Goal: Transaction & Acquisition: Download file/media

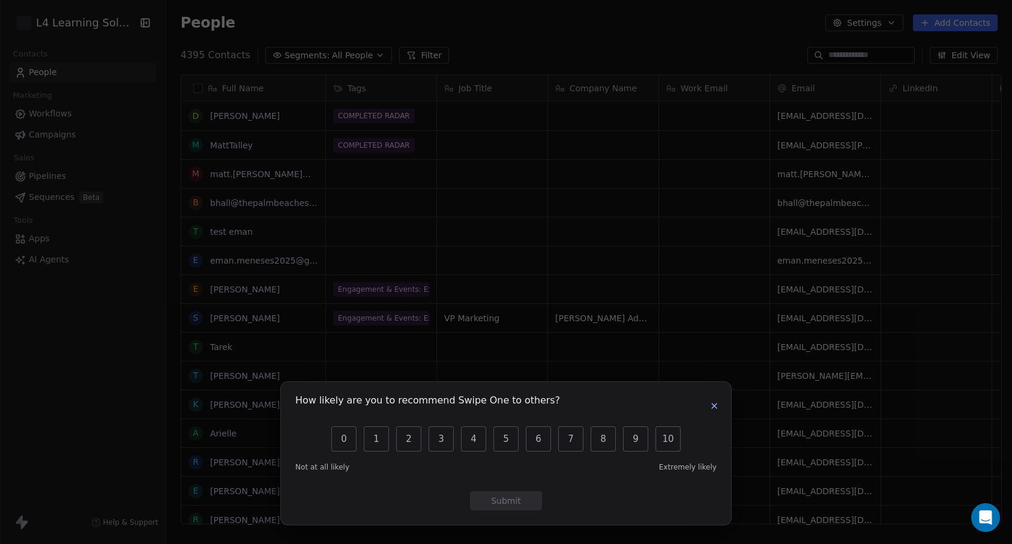
scroll to position [470, 841]
click at [712, 406] on icon "button" at bounding box center [714, 406] width 10 height 10
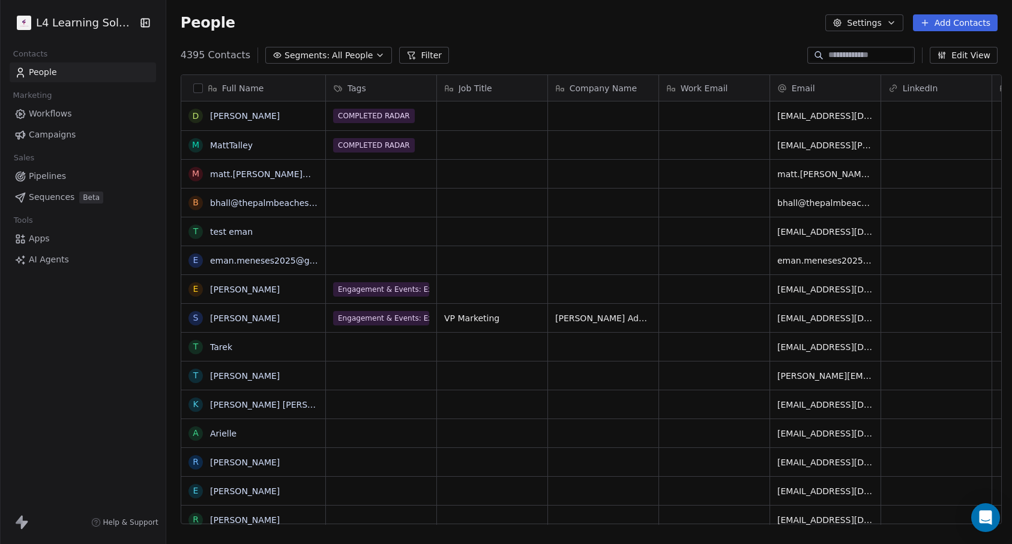
click at [54, 68] on span "People" at bounding box center [43, 72] width 28 height 13
click at [67, 20] on html "L4 Learning Solutions Contacts People Marketing Workflows Campaigns Sales Pipel…" at bounding box center [506, 272] width 1012 height 544
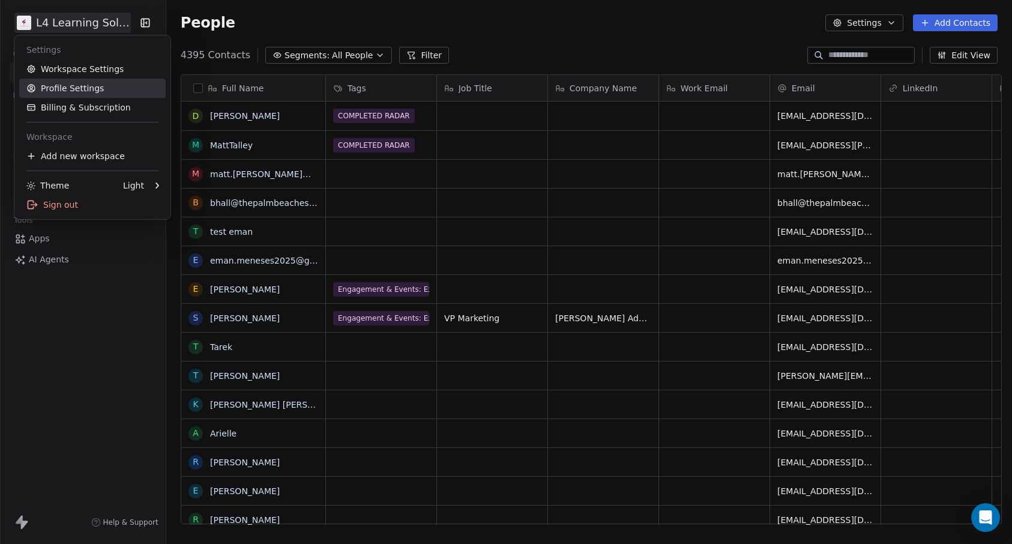
click at [93, 88] on link "Profile Settings" at bounding box center [92, 88] width 146 height 19
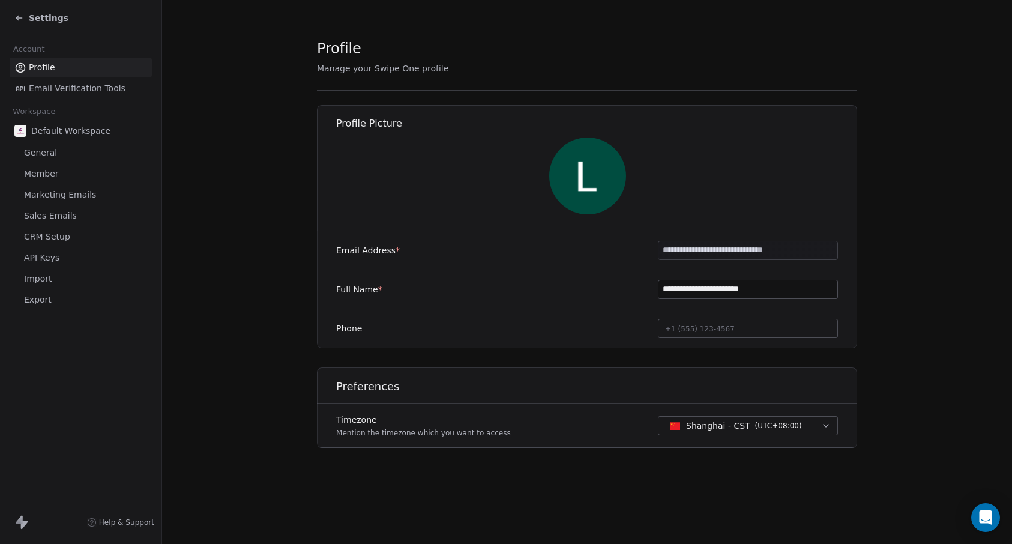
click at [59, 175] on link "Member" at bounding box center [81, 174] width 142 height 20
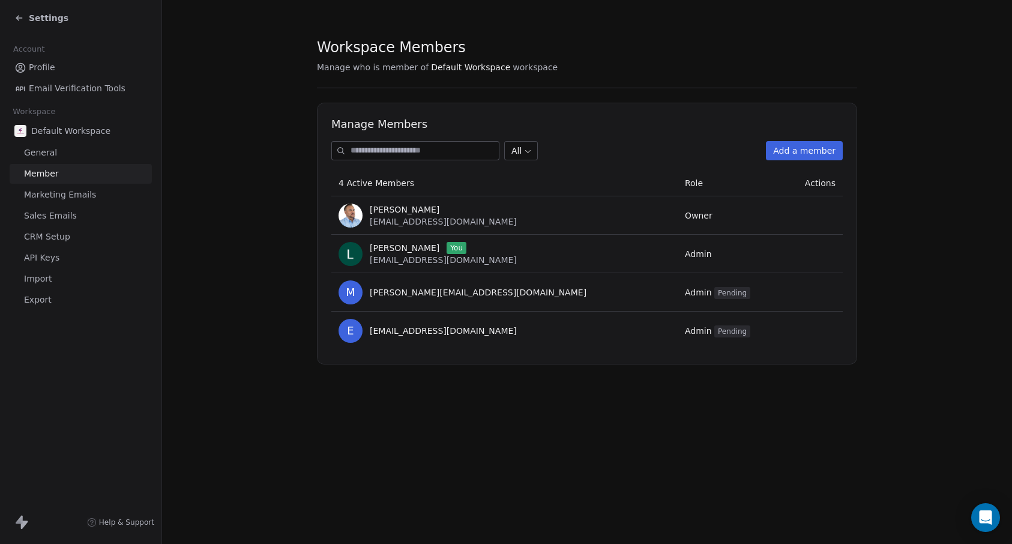
click at [678, 304] on td "Admin Pending" at bounding box center [731, 292] width 106 height 38
click at [685, 295] on span "Admin Pending" at bounding box center [717, 292] width 65 height 10
click at [823, 185] on span "Actions" at bounding box center [820, 183] width 31 height 10
click at [453, 298] on span "michael@l4learningsolutions.com" at bounding box center [478, 292] width 217 height 12
click at [64, 154] on link "General" at bounding box center [81, 153] width 142 height 20
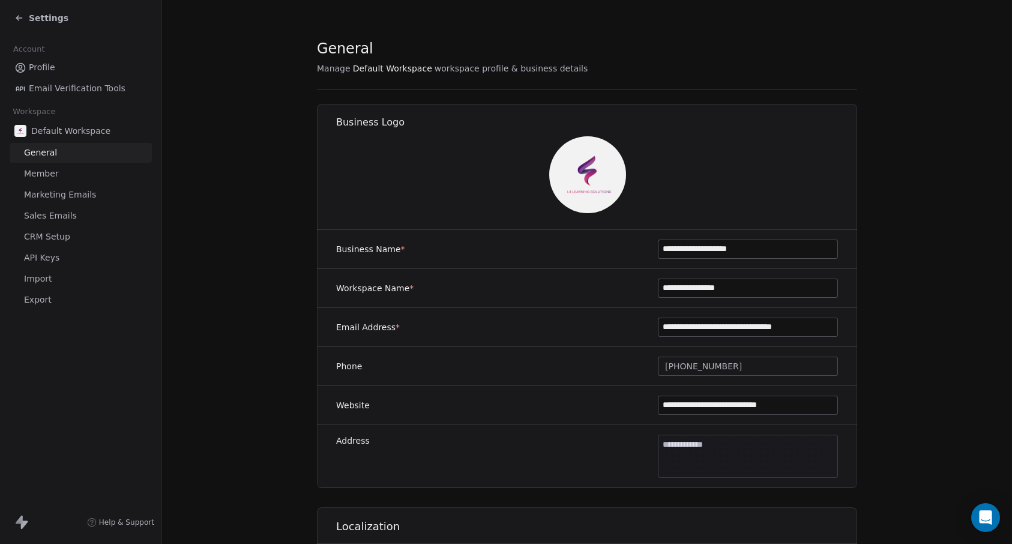
click at [71, 70] on link "Profile" at bounding box center [81, 68] width 142 height 20
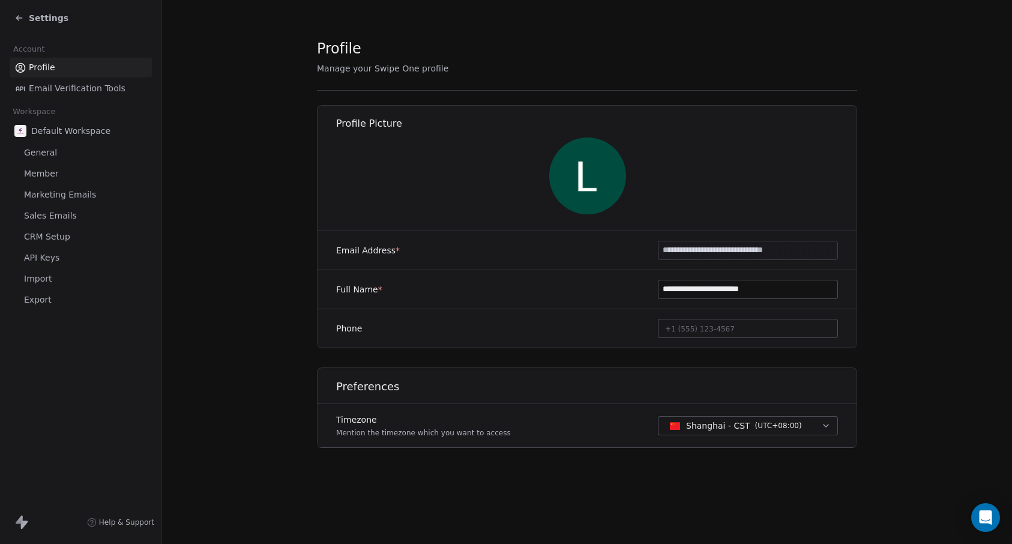
click at [79, 198] on span "Marketing Emails" at bounding box center [60, 194] width 72 height 13
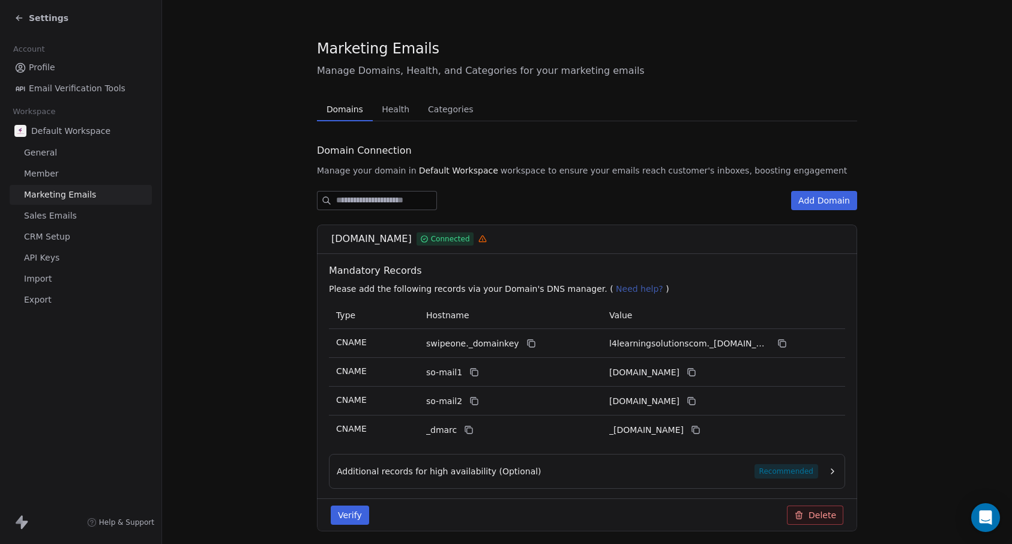
scroll to position [45, 0]
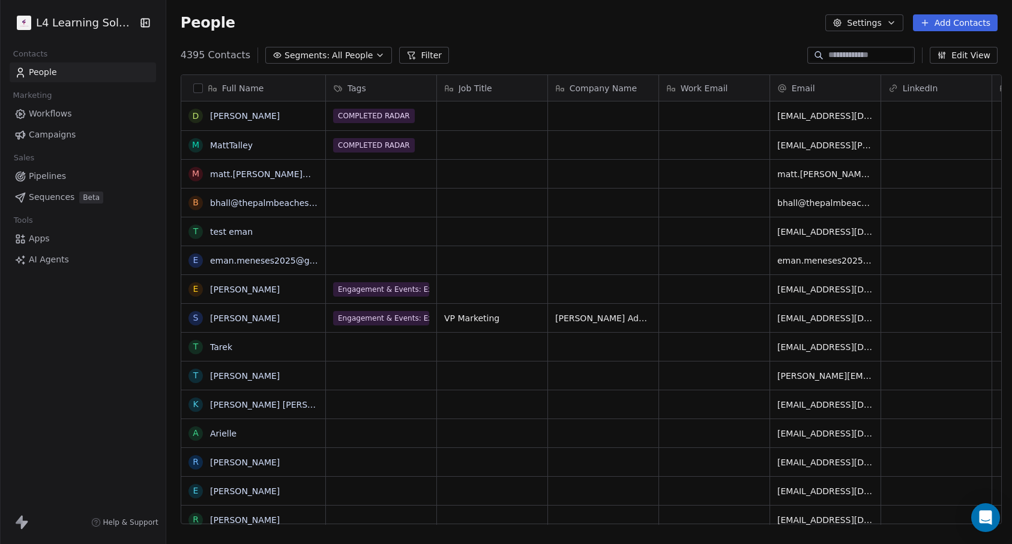
scroll to position [470, 841]
click at [412, 52] on button "Filter" at bounding box center [424, 55] width 50 height 17
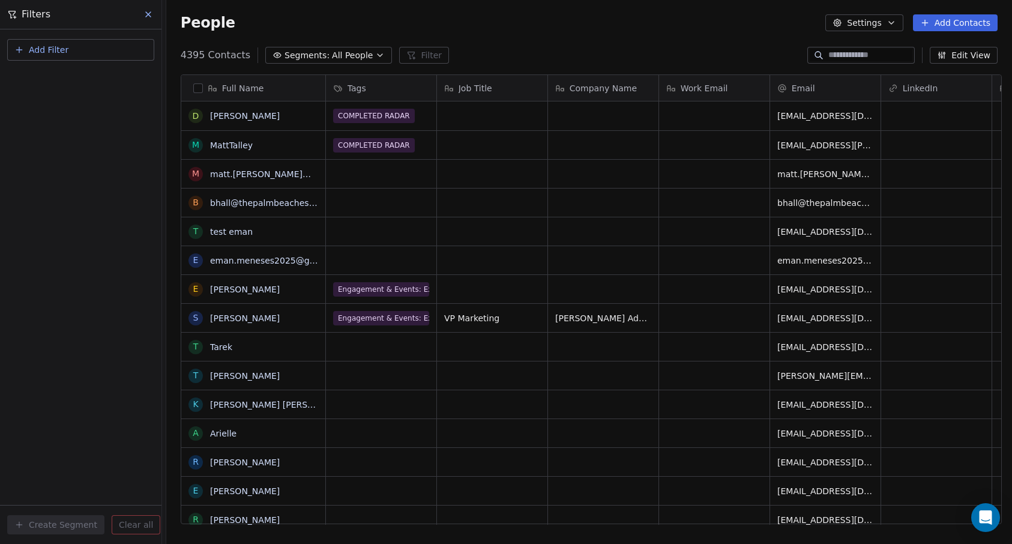
click at [98, 47] on button "Add Filter" at bounding box center [80, 50] width 147 height 22
click at [94, 81] on div "Contact properties" at bounding box center [81, 78] width 122 height 13
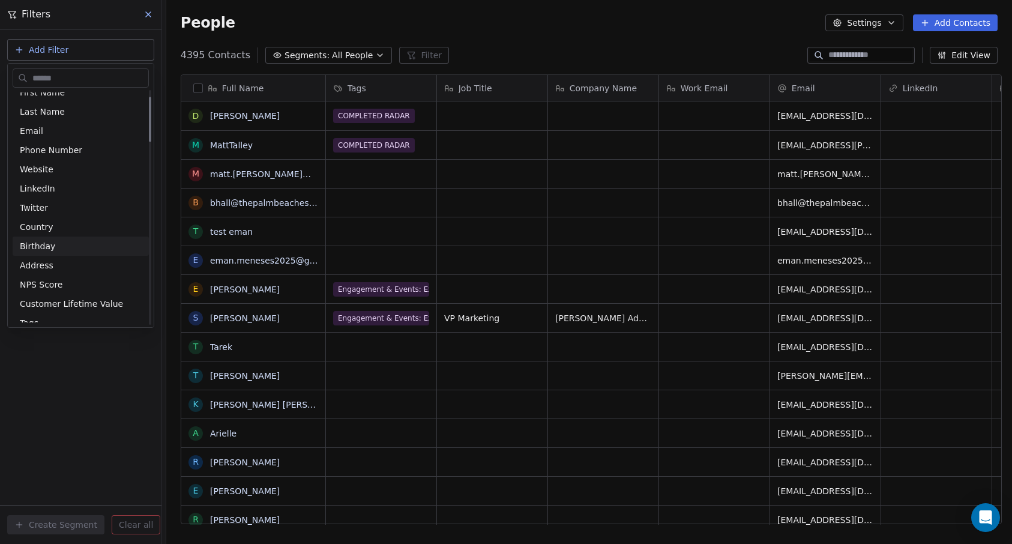
scroll to position [120, 0]
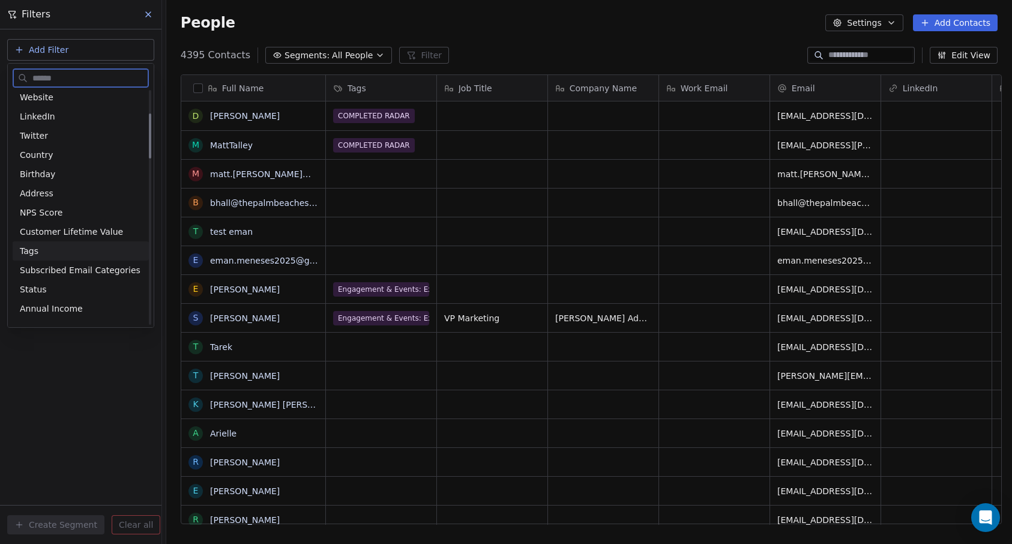
click at [69, 247] on div "Tags" at bounding box center [81, 251] width 122 height 12
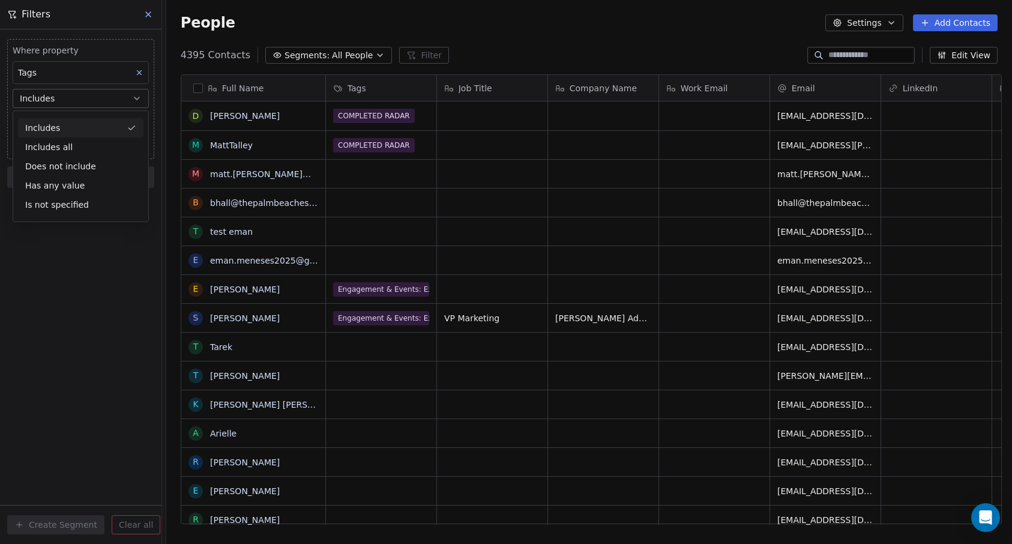
click at [73, 74] on div "Tags" at bounding box center [81, 72] width 136 height 23
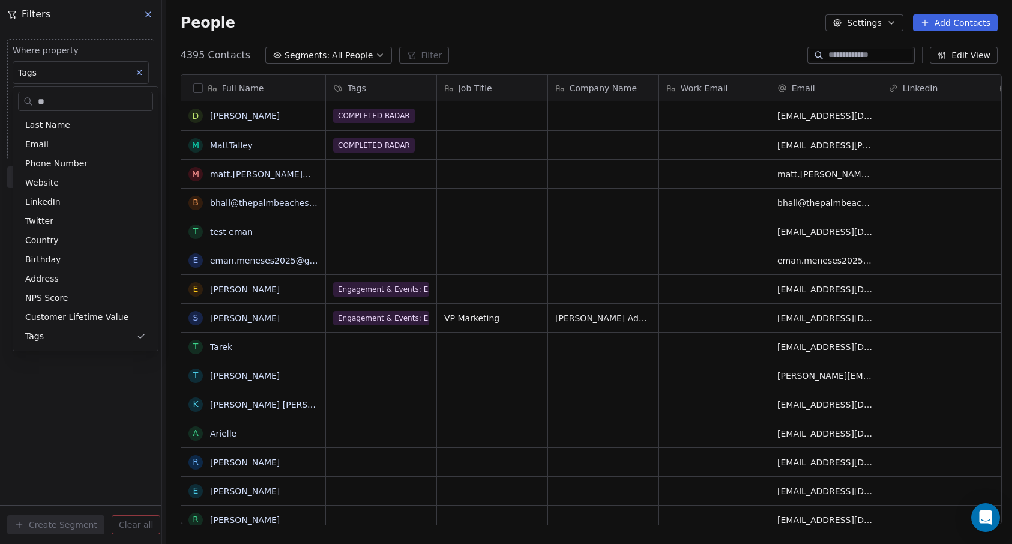
scroll to position [0, 0]
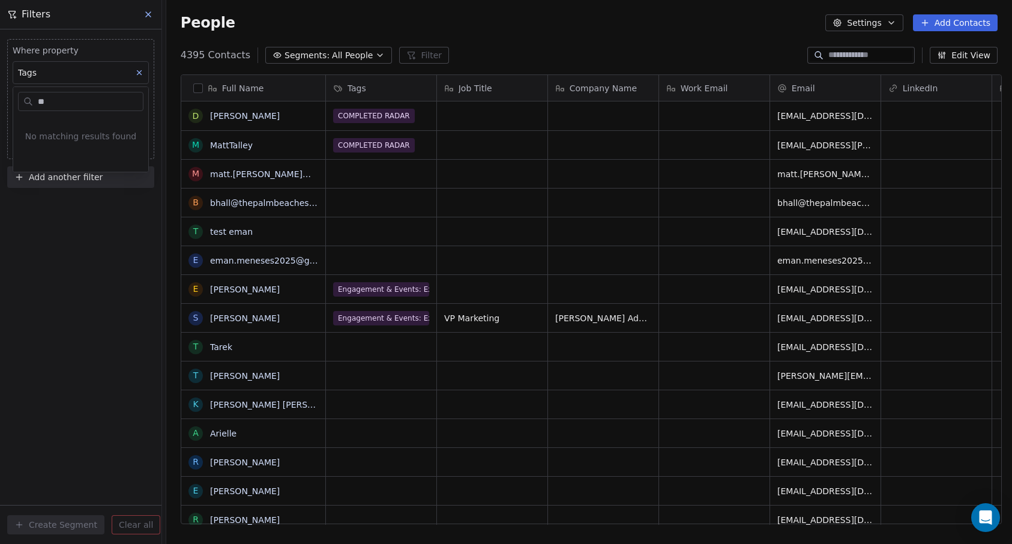
type input "*"
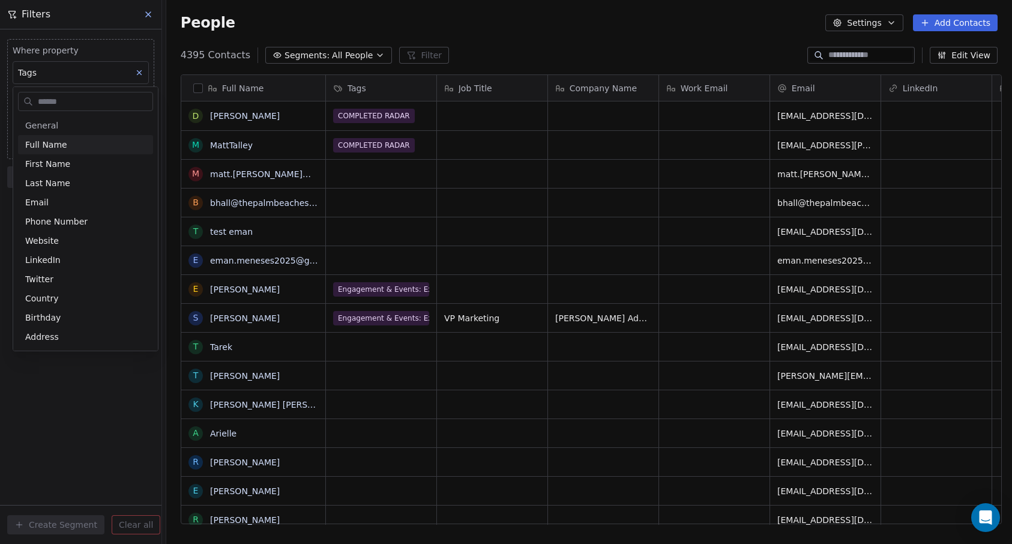
click at [395, 277] on html "L4 Learning Solutions Contacts People Marketing Workflows Campaigns Sales Pipel…" at bounding box center [506, 272] width 1012 height 544
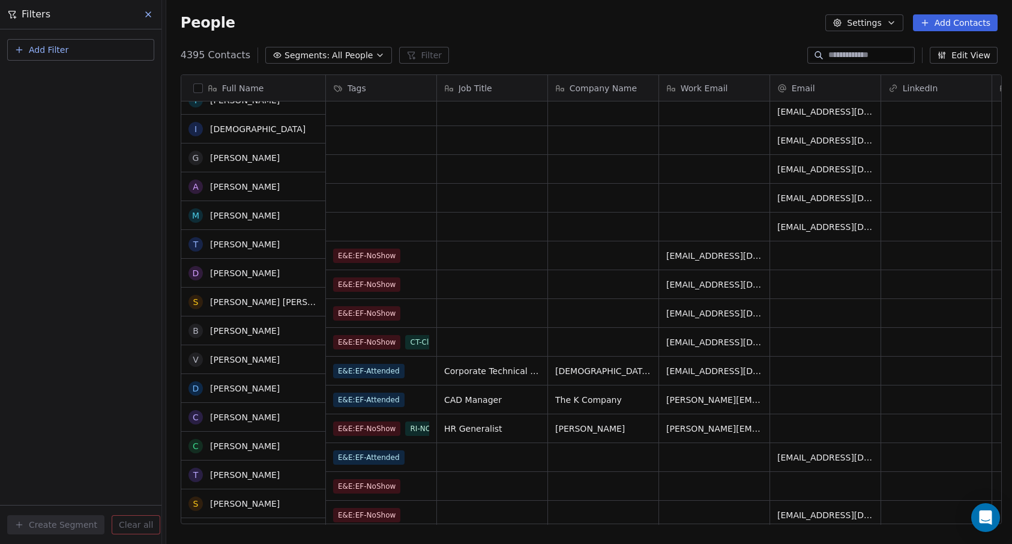
scroll to position [840, 0]
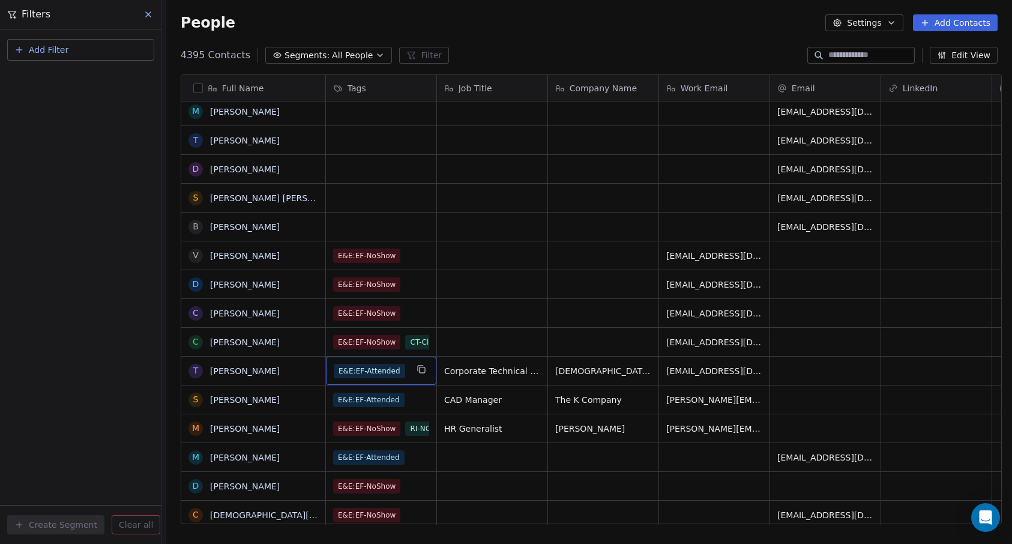
click at [370, 373] on span "E&E:EF-Attended" at bounding box center [369, 371] width 71 height 14
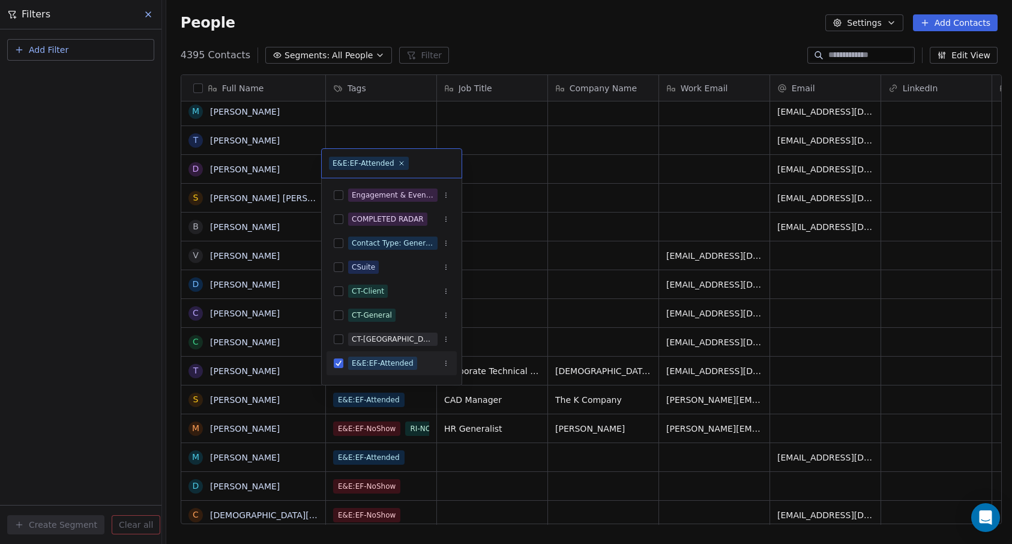
click at [370, 373] on div "E&E:EF-Attended" at bounding box center [391, 363] width 130 height 24
click at [371, 367] on div "E&E:EF-Attended" at bounding box center [383, 363] width 62 height 11
click at [370, 363] on div "E&E:EF-Attended" at bounding box center [383, 363] width 62 height 11
click at [371, 363] on div "E&E:EF-Attended" at bounding box center [383, 363] width 62 height 11
click at [514, 329] on html "L4 Learning Solutions Contacts People Marketing Workflows Campaigns Sales Pipel…" at bounding box center [506, 272] width 1012 height 544
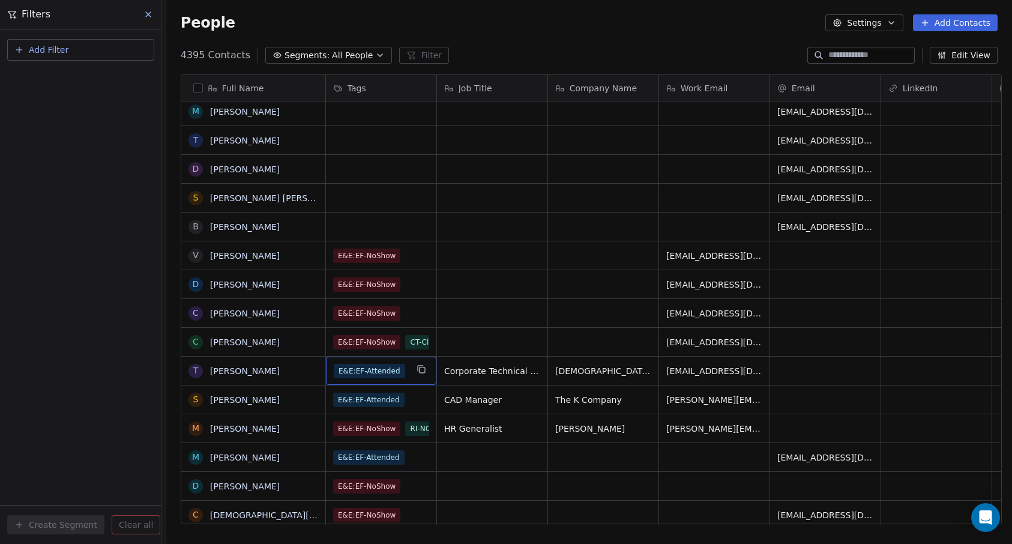
click at [371, 370] on span "E&E:EF-Attended" at bounding box center [369, 371] width 71 height 14
click at [421, 370] on icon "grid" at bounding box center [422, 369] width 10 height 10
click at [85, 46] on button "Add Filter" at bounding box center [80, 50] width 147 height 22
click at [64, 82] on span "Contact properties" at bounding box center [59, 78] width 78 height 13
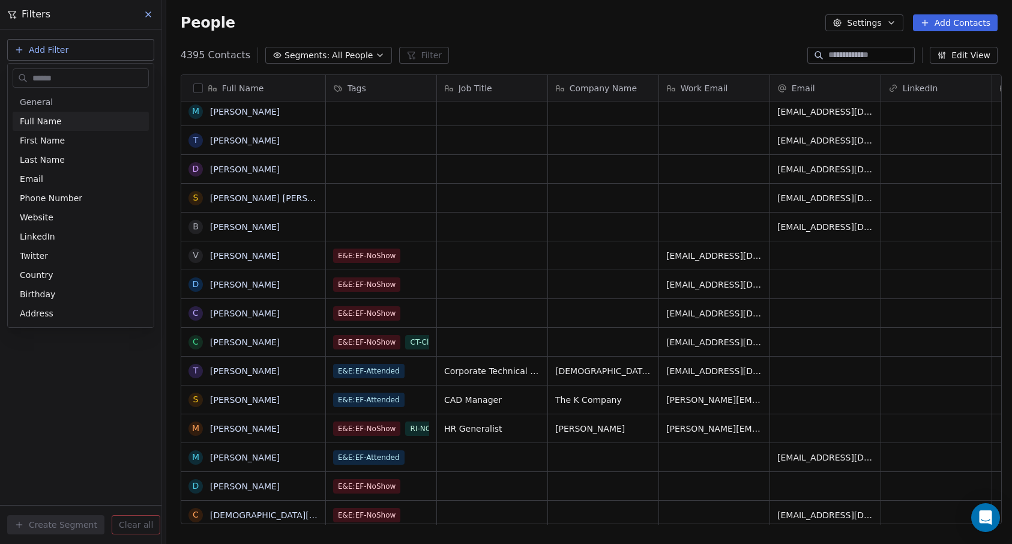
type input "**********"
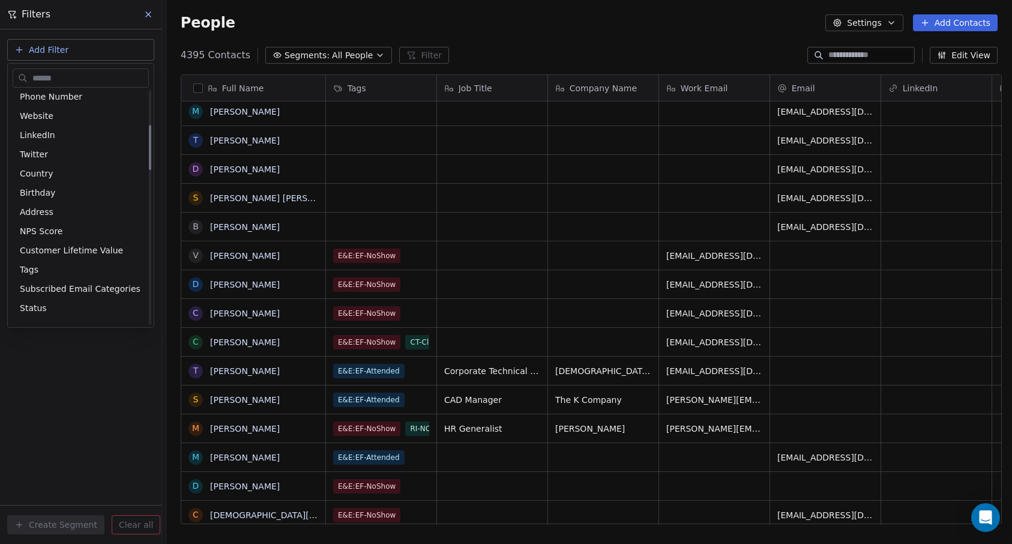
scroll to position [180, 0]
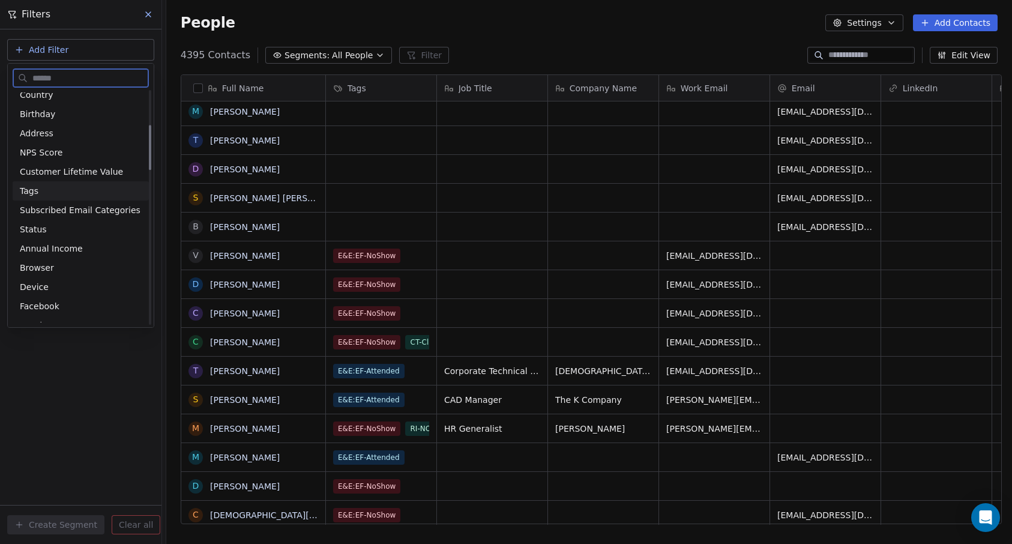
click at [40, 192] on div "Tags" at bounding box center [81, 191] width 122 height 12
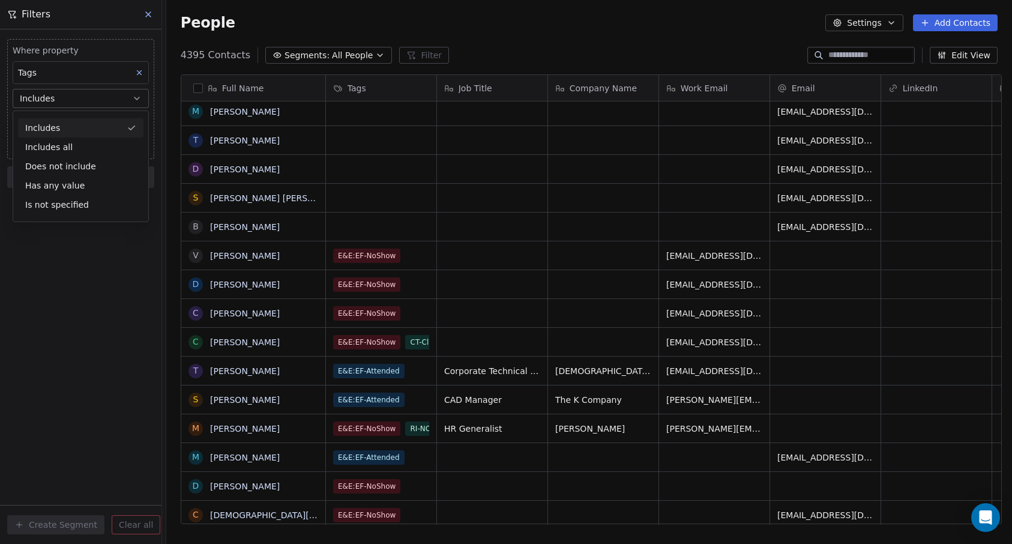
click at [67, 94] on button "Includes" at bounding box center [81, 98] width 136 height 19
click at [62, 121] on body "L4 Learning Solutions Contacts People Marketing Workflows Campaigns Sales Pipel…" at bounding box center [506, 272] width 1012 height 544
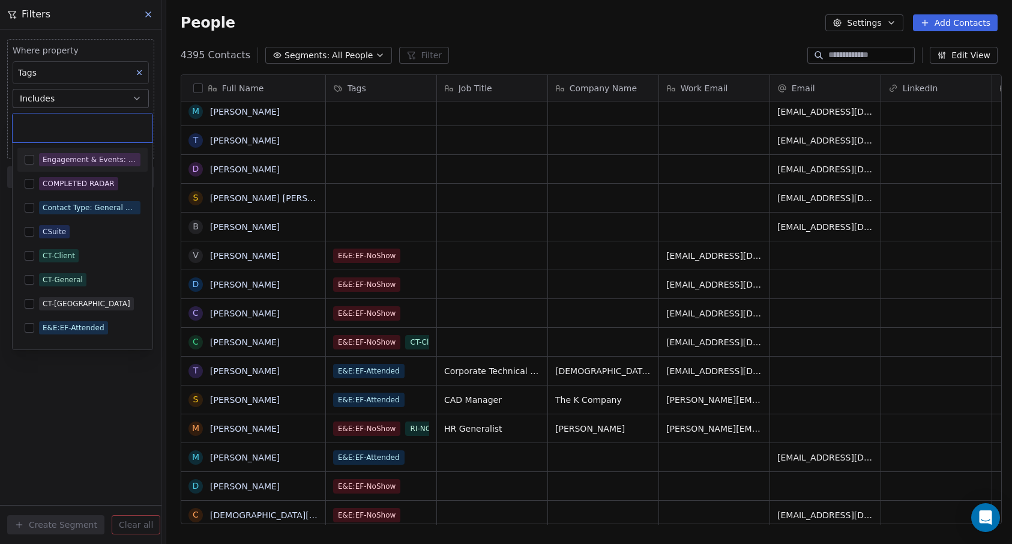
type input "**********"
click at [33, 161] on button "Suggestions" at bounding box center [30, 160] width 10 height 10
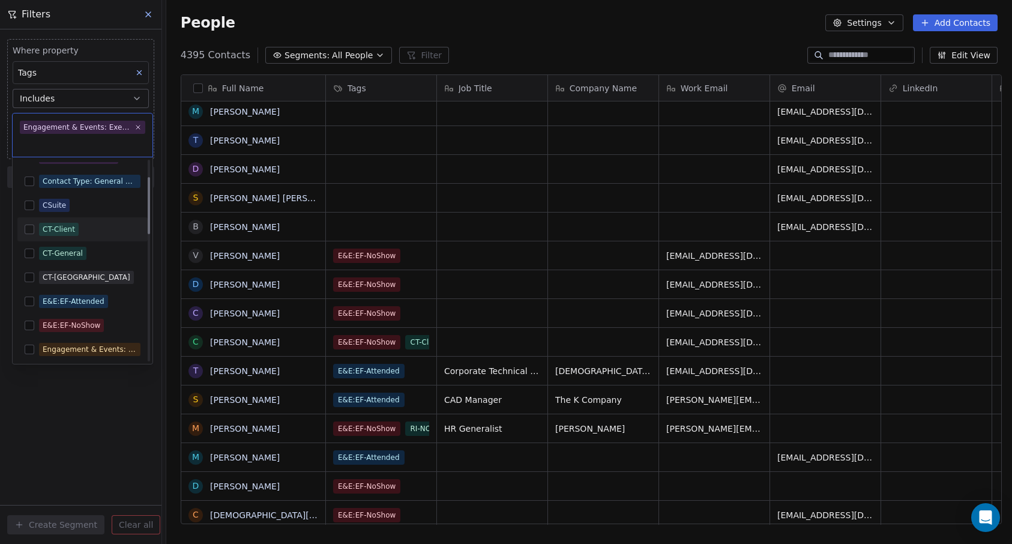
scroll to position [60, 0]
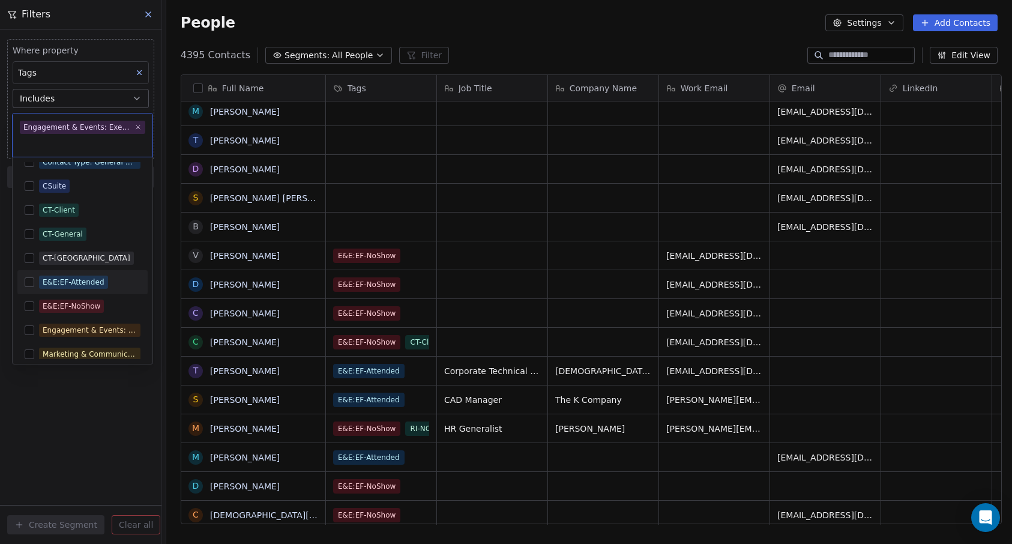
click at [27, 281] on button "Suggestions" at bounding box center [30, 282] width 10 height 10
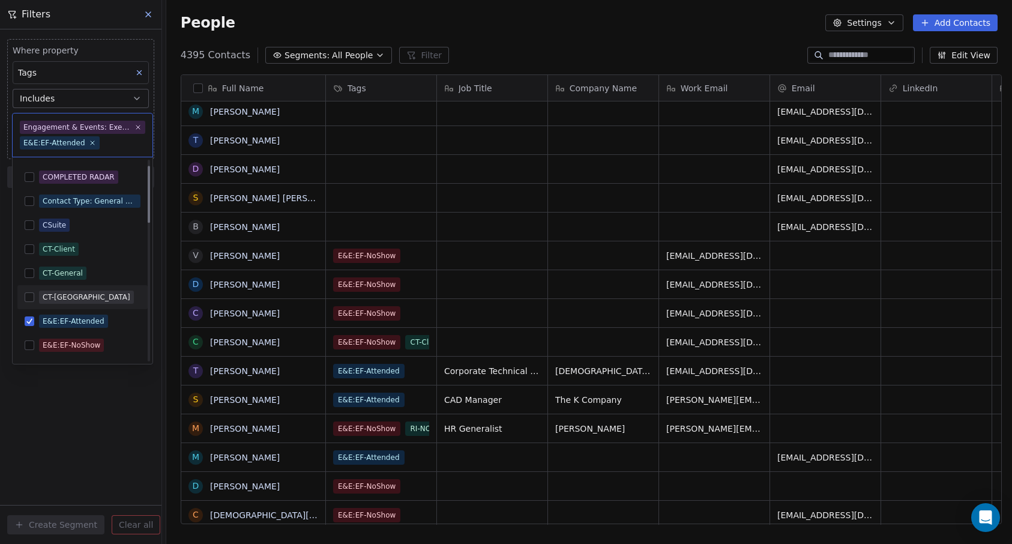
scroll to position [0, 0]
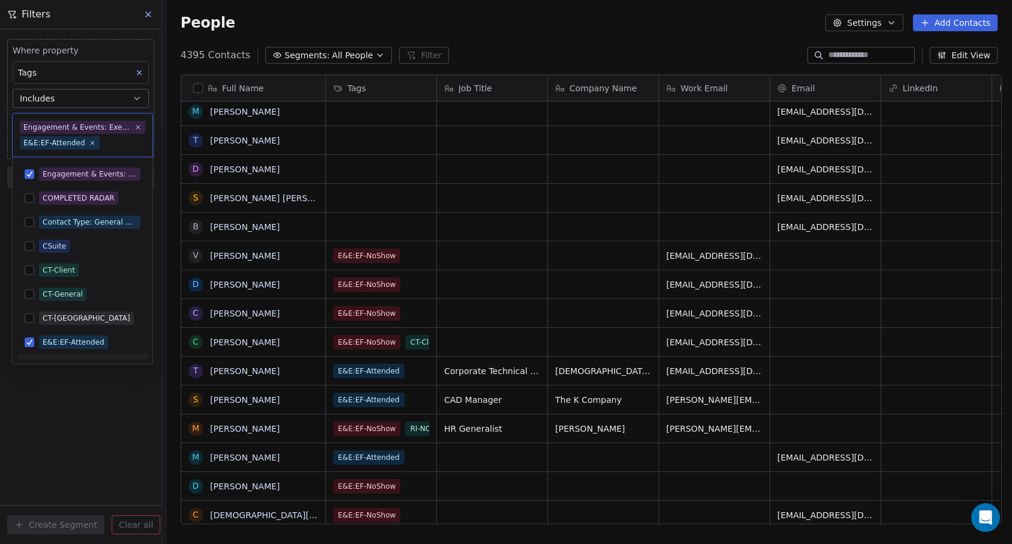
click at [95, 437] on html "L4 Learning Solutions Contacts People Marketing Workflows Campaigns Sales Pipel…" at bounding box center [506, 272] width 1012 height 544
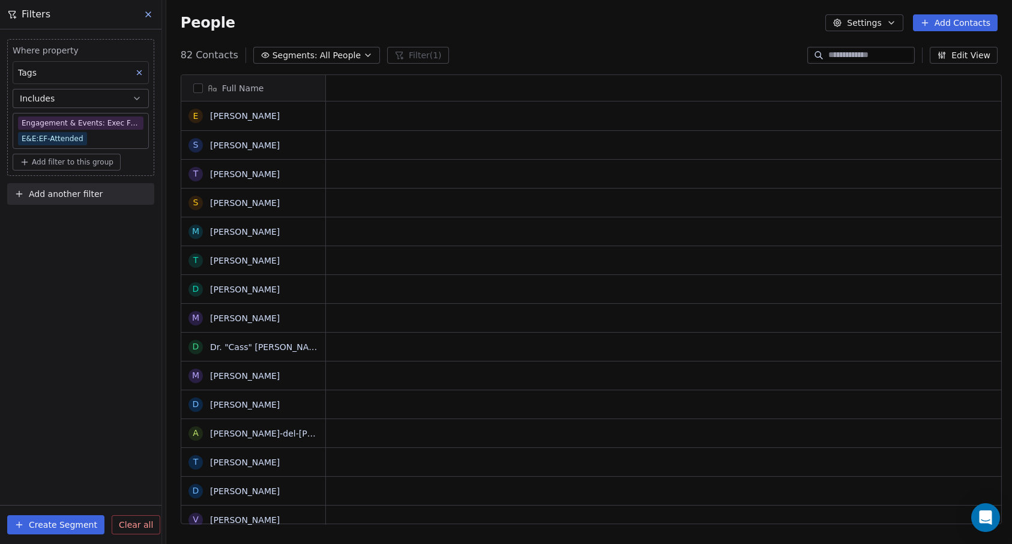
scroll to position [470, 841]
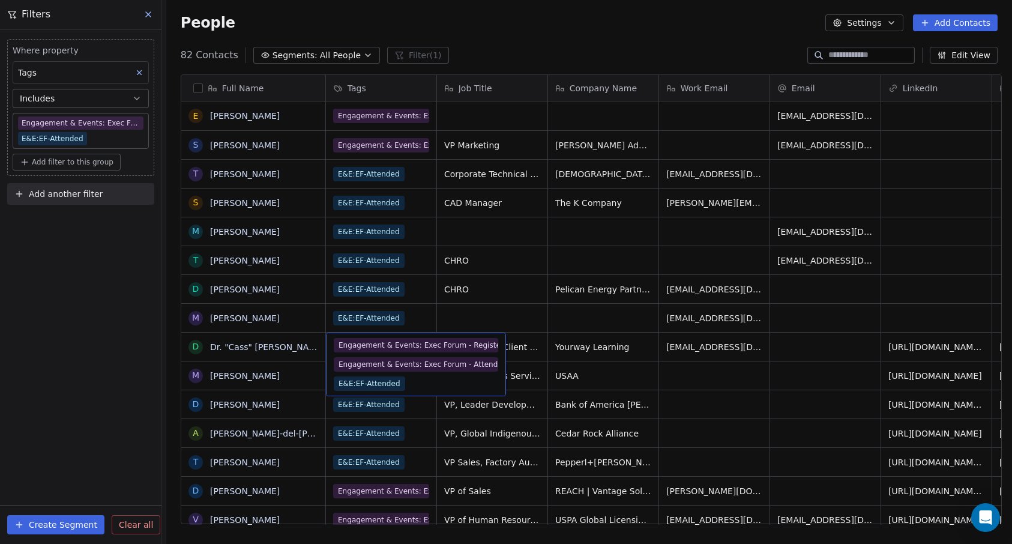
click at [399, 346] on span "Engagement & Events: Exec Forum - Registered" at bounding box center [416, 345] width 164 height 14
click at [458, 344] on span "Engagement & Events: Exec Forum - Registered" at bounding box center [416, 345] width 164 height 14
click at [109, 124] on body "L4 Learning Solutions Contacts People Marketing Workflows Campaigns Sales Pipel…" at bounding box center [506, 272] width 1012 height 544
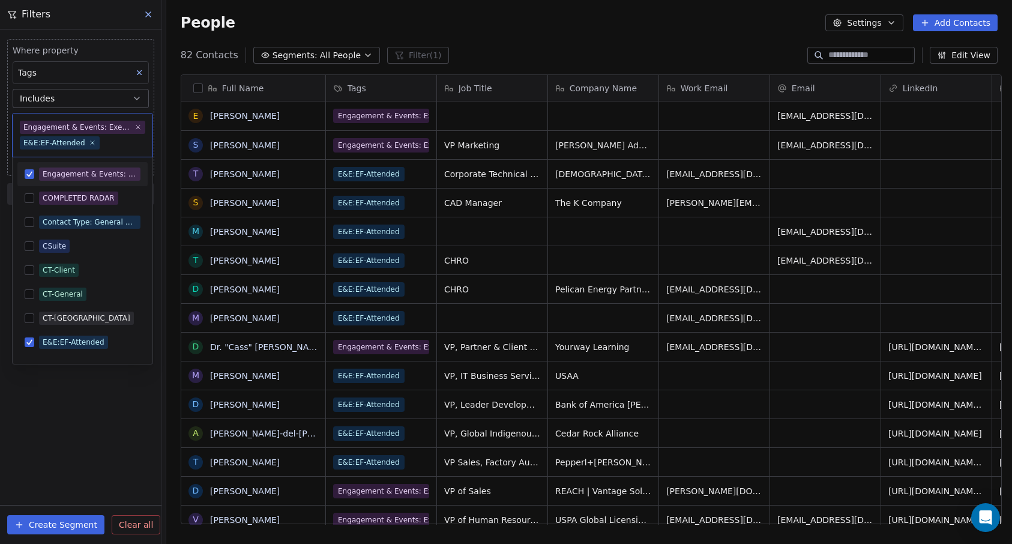
click at [417, 280] on html "L4 Learning Solutions Contacts People Marketing Workflows Campaigns Sales Pipel…" at bounding box center [506, 272] width 1012 height 544
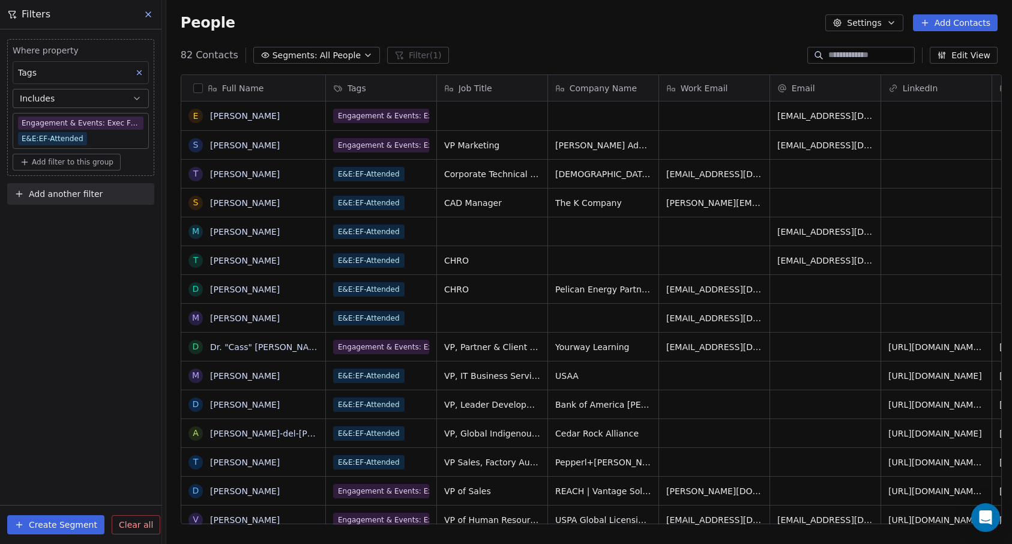
click at [136, 261] on div "Where property Tags Includes Engagement & Events: Exec Forum - Attended E&E:EF-…" at bounding box center [80, 286] width 161 height 514
click at [879, 25] on button "Settings" at bounding box center [863, 22] width 77 height 17
click at [864, 109] on span "Export" at bounding box center [872, 106] width 28 height 13
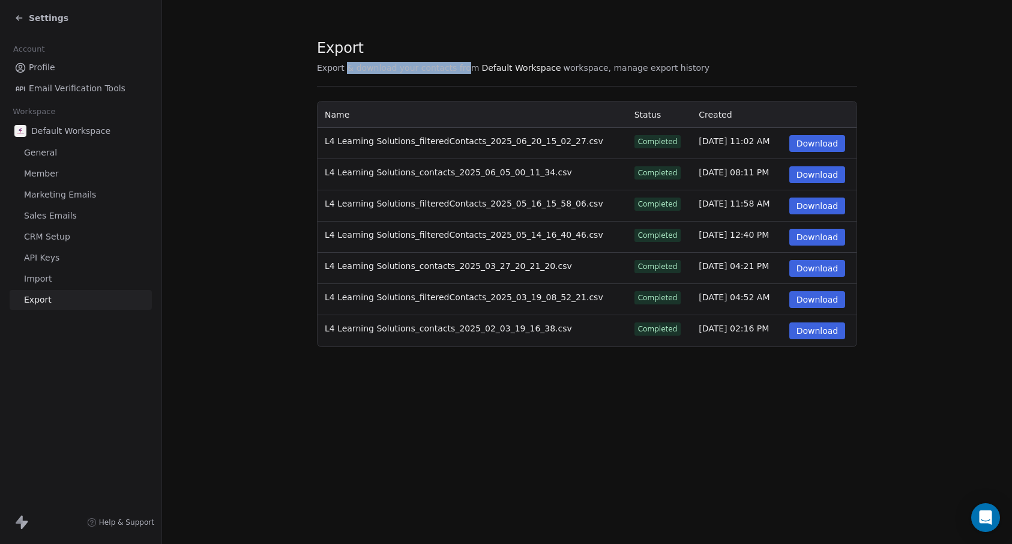
drag, startPoint x: 343, startPoint y: 70, endPoint x: 460, endPoint y: 73, distance: 117.1
click at [460, 73] on span "Export & download your contacts from" at bounding box center [398, 68] width 162 height 12
drag, startPoint x: 553, startPoint y: 68, endPoint x: 582, endPoint y: 68, distance: 28.2
click at [582, 68] on span "workspace, manage export history" at bounding box center [637, 68] width 146 height 12
drag, startPoint x: 618, startPoint y: 68, endPoint x: 659, endPoint y: 72, distance: 41.0
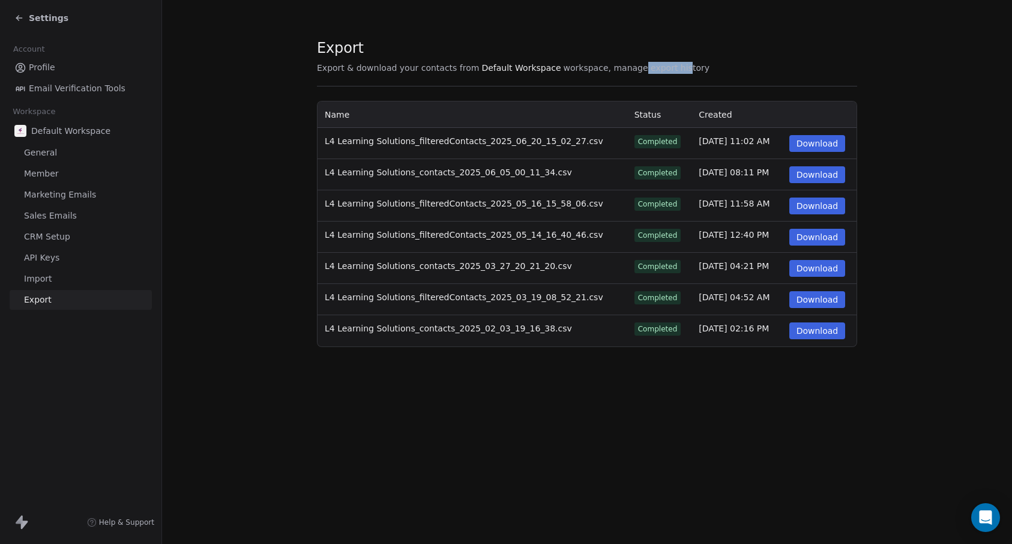
click at [659, 72] on span "workspace, manage export history" at bounding box center [637, 68] width 146 height 12
click at [261, 119] on section "Export Export & download your contacts from Default Workspace workspace, manage…" at bounding box center [587, 192] width 850 height 385
click at [17, 22] on icon at bounding box center [19, 18] width 10 height 10
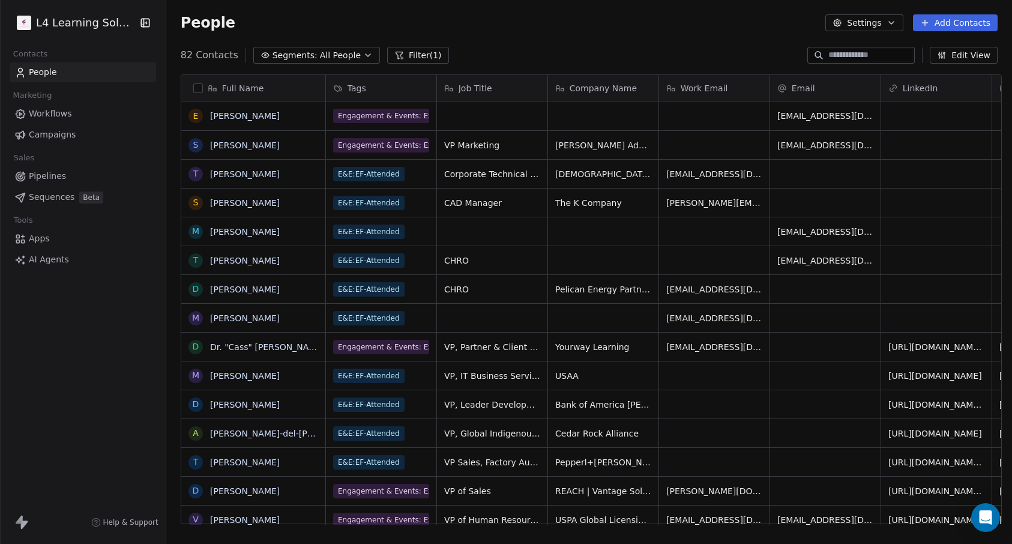
scroll to position [470, 841]
click at [945, 52] on icon "button" at bounding box center [942, 55] width 10 height 10
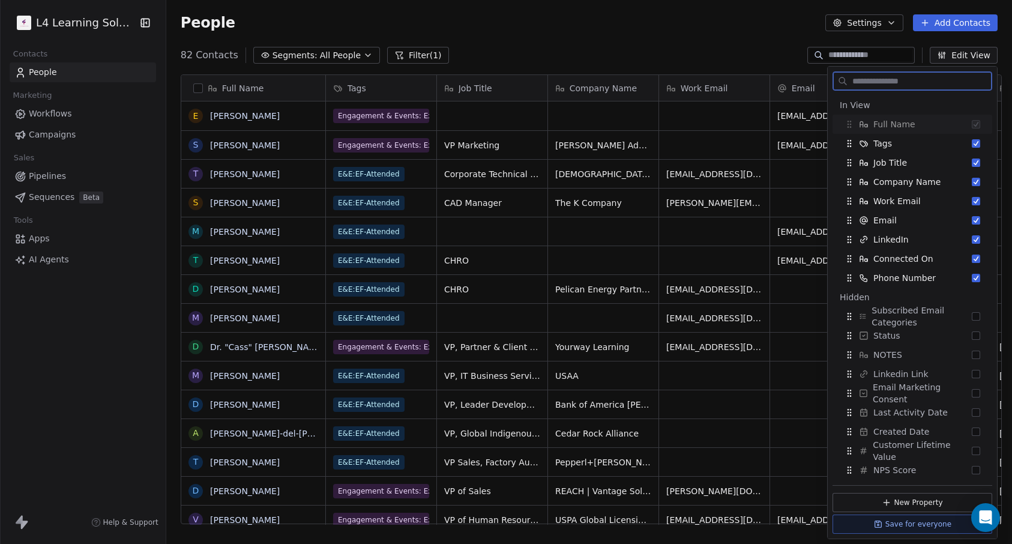
click at [945, 52] on icon "button" at bounding box center [942, 55] width 10 height 10
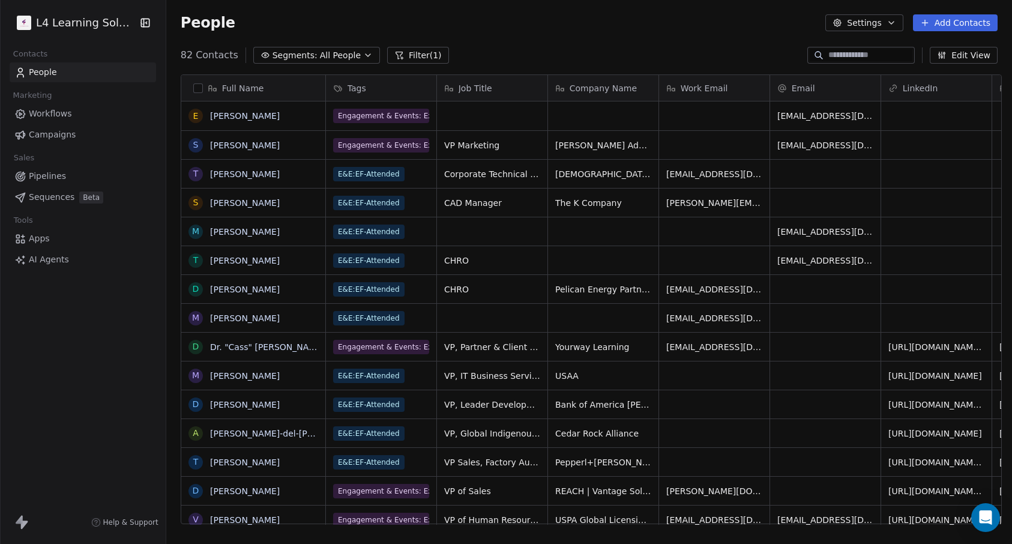
click at [900, 26] on button "Settings" at bounding box center [863, 22] width 77 height 17
click at [884, 103] on div "Export" at bounding box center [865, 106] width 56 height 19
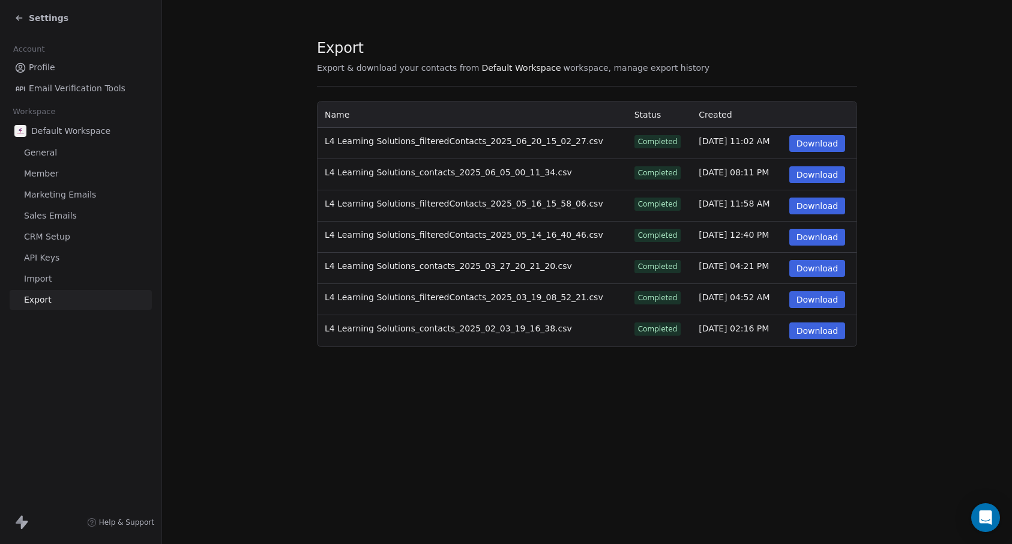
click at [707, 326] on td "Feb 3, 2025, 02:16 PM" at bounding box center [736, 330] width 90 height 31
click at [703, 313] on td "Mar 19, 2025, 04:52 AM" at bounding box center [736, 299] width 90 height 31
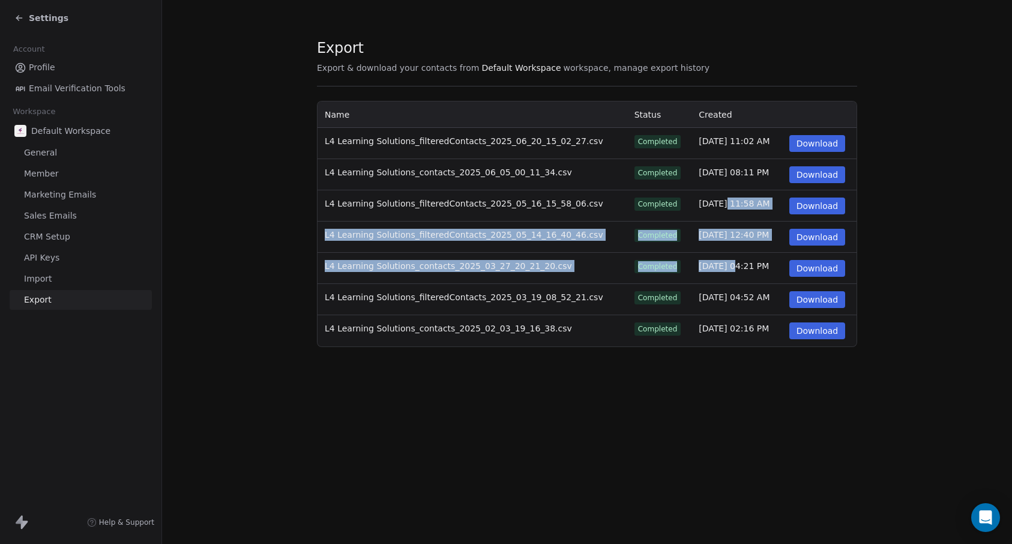
drag, startPoint x: 705, startPoint y: 256, endPoint x: 702, endPoint y: 195, distance: 60.7
click at [702, 195] on tbody "L4 Learning Solutions_filteredContacts_2025_06_20_15_02_27.csv Completed Jun 20…" at bounding box center [586, 237] width 539 height 218
click at [15, 15] on icon at bounding box center [19, 18] width 10 height 10
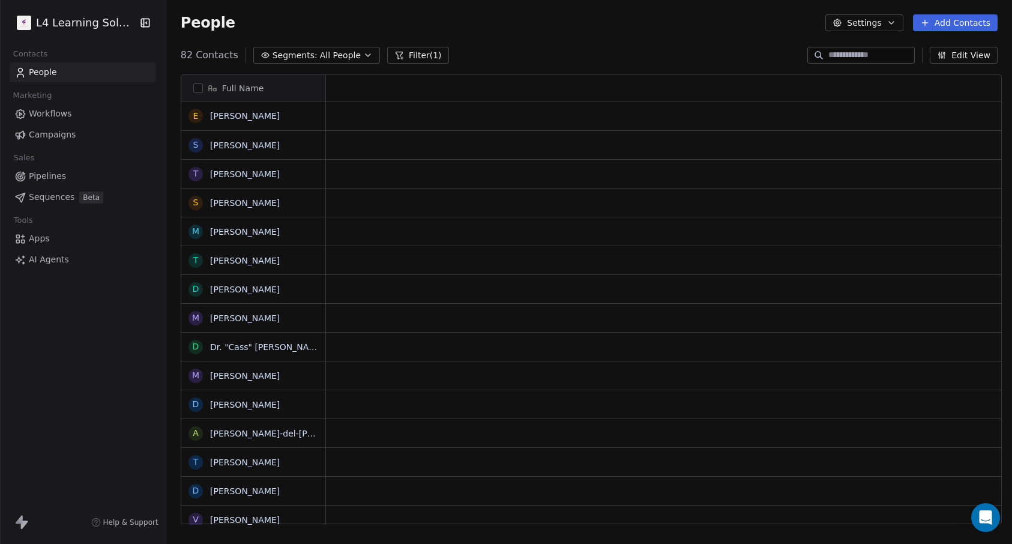
scroll to position [10, 10]
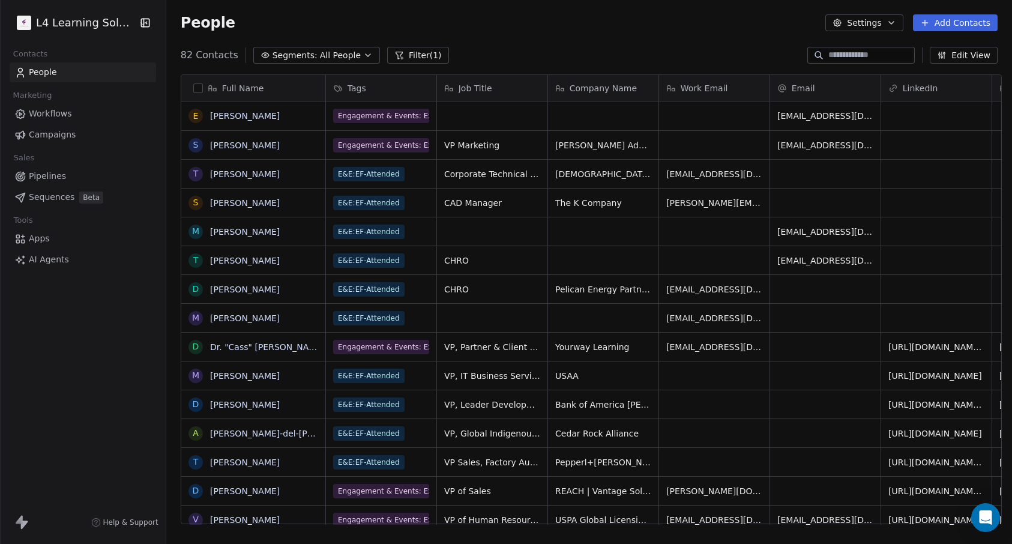
click at [55, 25] on html "L4 Learning Solutions Contacts People Marketing Workflows Campaigns Sales Pipel…" at bounding box center [506, 272] width 1012 height 544
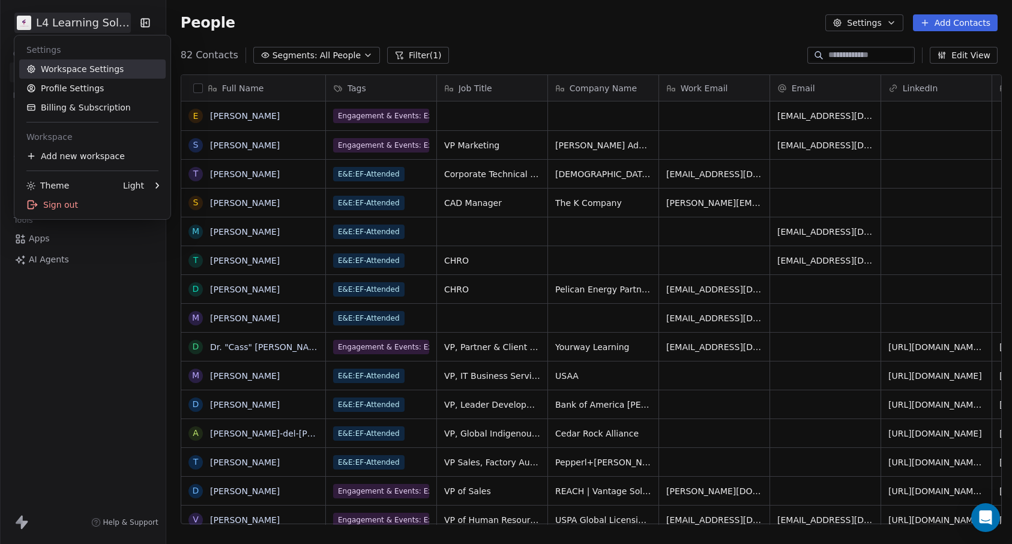
click at [77, 70] on link "Workspace Settings" at bounding box center [92, 68] width 146 height 19
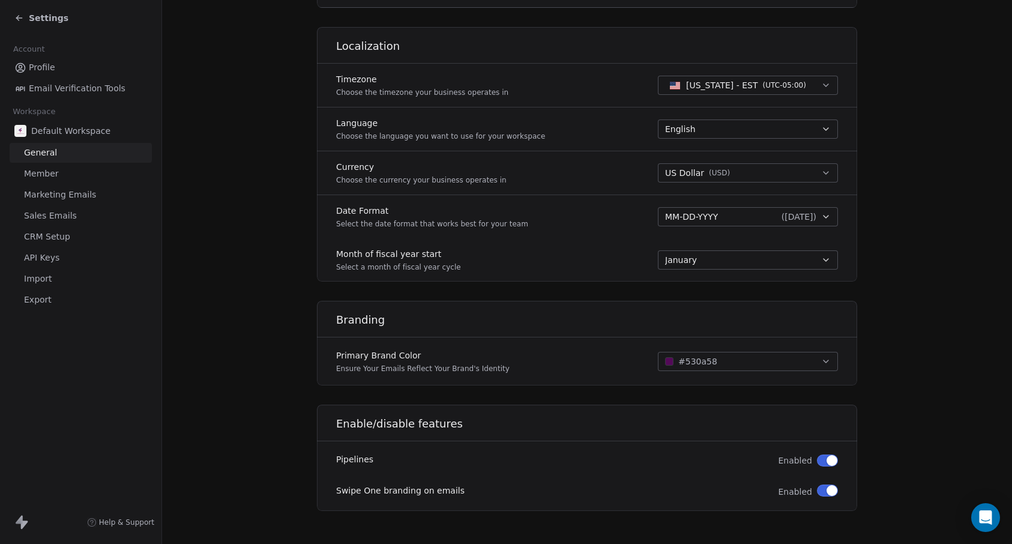
scroll to position [486, 0]
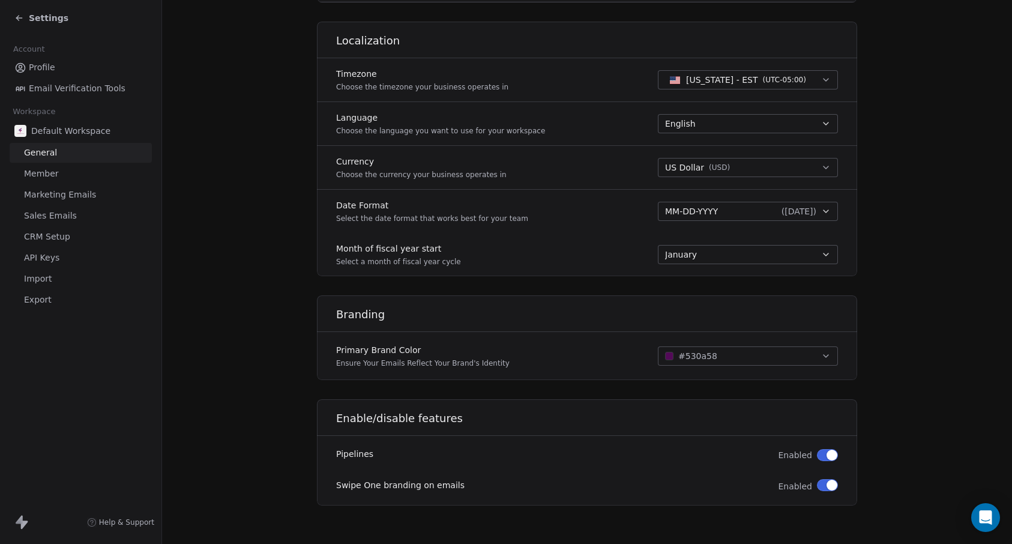
drag, startPoint x: 460, startPoint y: 332, endPoint x: 488, endPoint y: 438, distance: 108.7
drag, startPoint x: 488, startPoint y: 438, endPoint x: 299, endPoint y: 388, distance: 195.5
click at [293, 390] on section "**********" at bounding box center [587, 28] width 850 height 1029
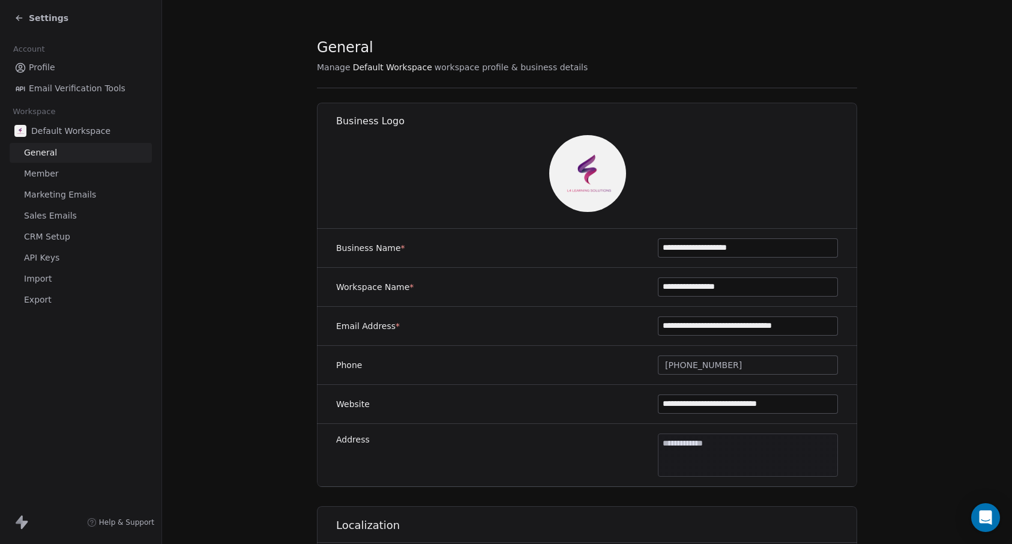
scroll to position [0, 0]
click at [47, 298] on span "Export" at bounding box center [38, 299] width 28 height 13
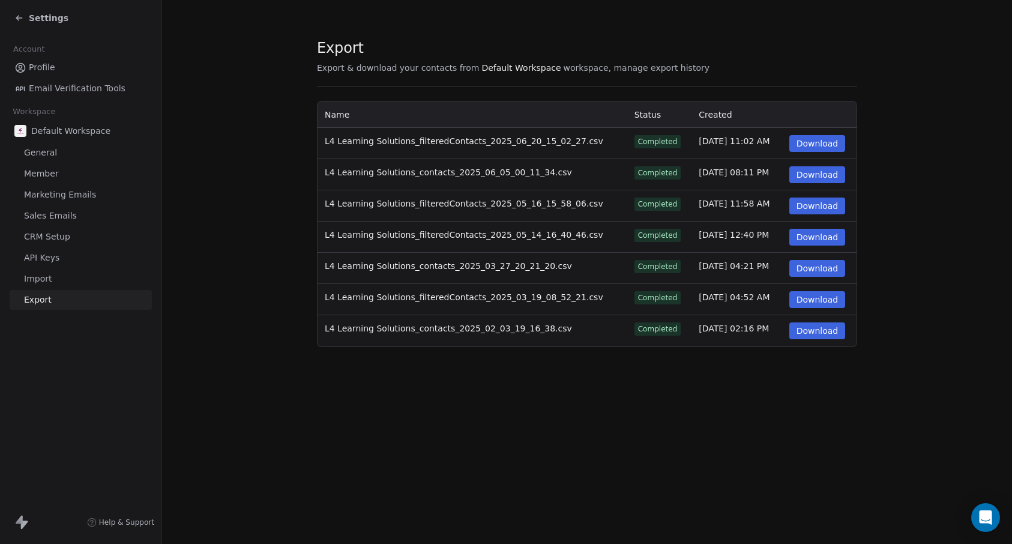
click at [20, 19] on icon at bounding box center [19, 18] width 10 height 10
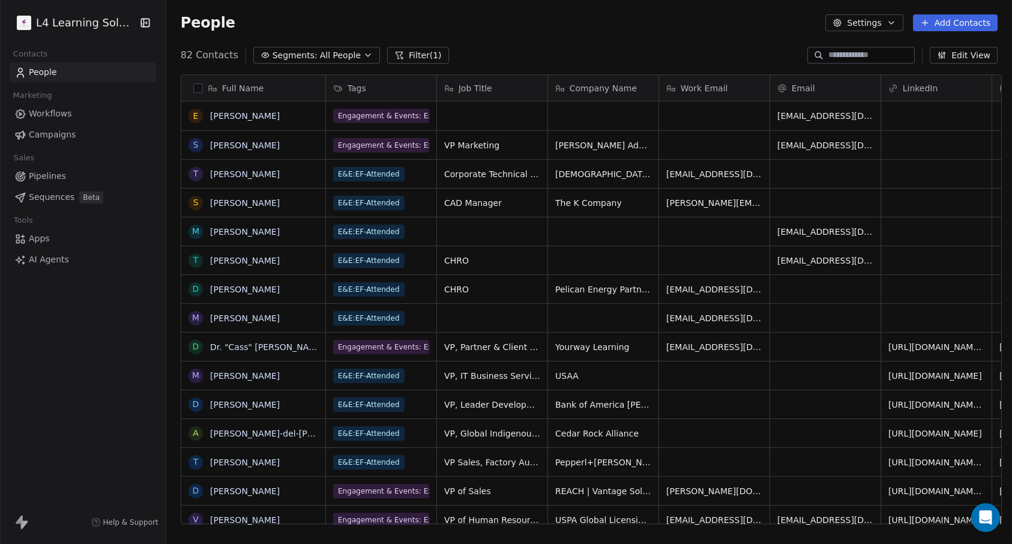
scroll to position [470, 841]
click at [55, 15] on html "L4 Learning Solutions Contacts People Marketing Workflows Campaigns Sales Pipel…" at bounding box center [506, 272] width 1012 height 544
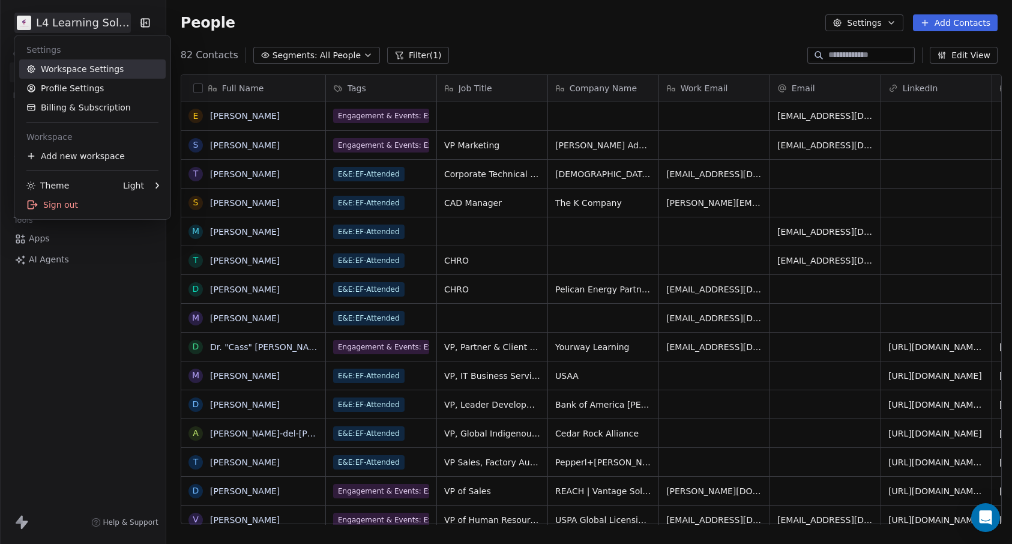
click at [76, 66] on link "Workspace Settings" at bounding box center [92, 68] width 146 height 19
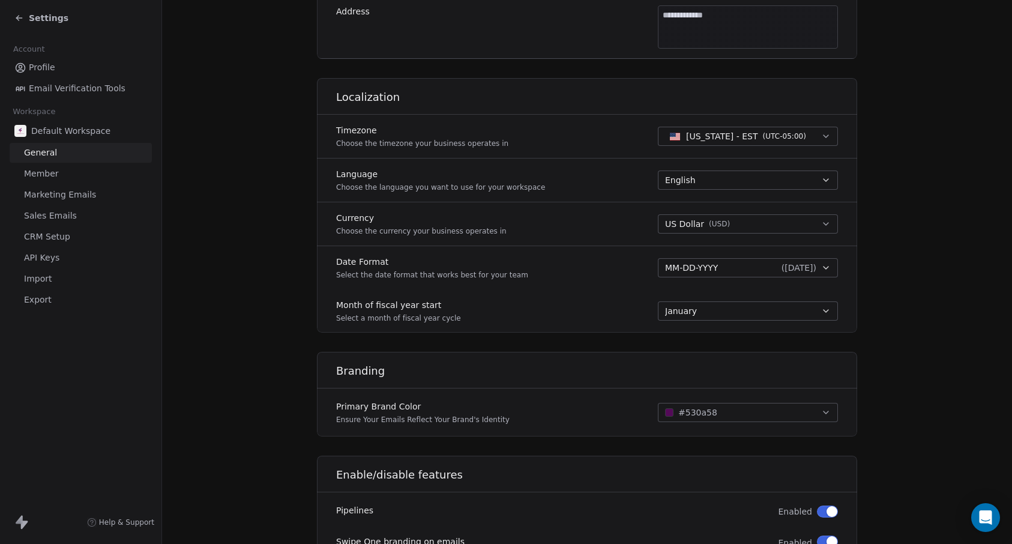
scroll to position [480, 0]
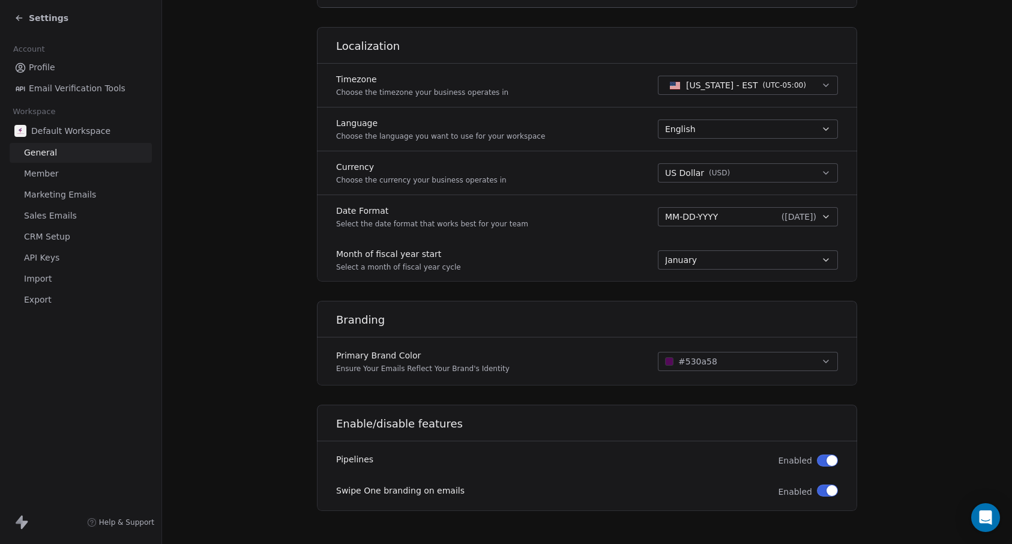
click at [53, 174] on span "Member" at bounding box center [41, 173] width 35 height 13
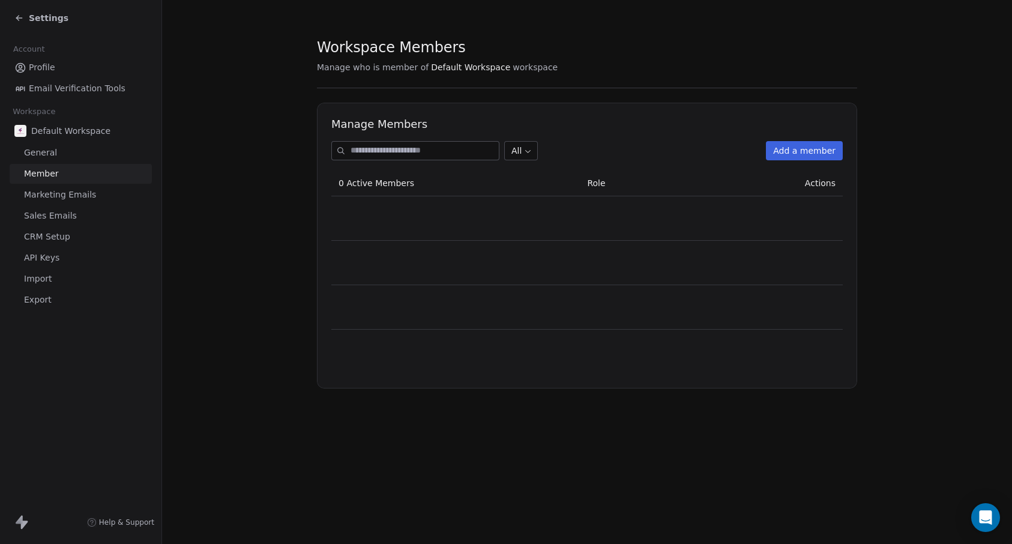
click at [69, 193] on span "Marketing Emails" at bounding box center [60, 194] width 72 height 13
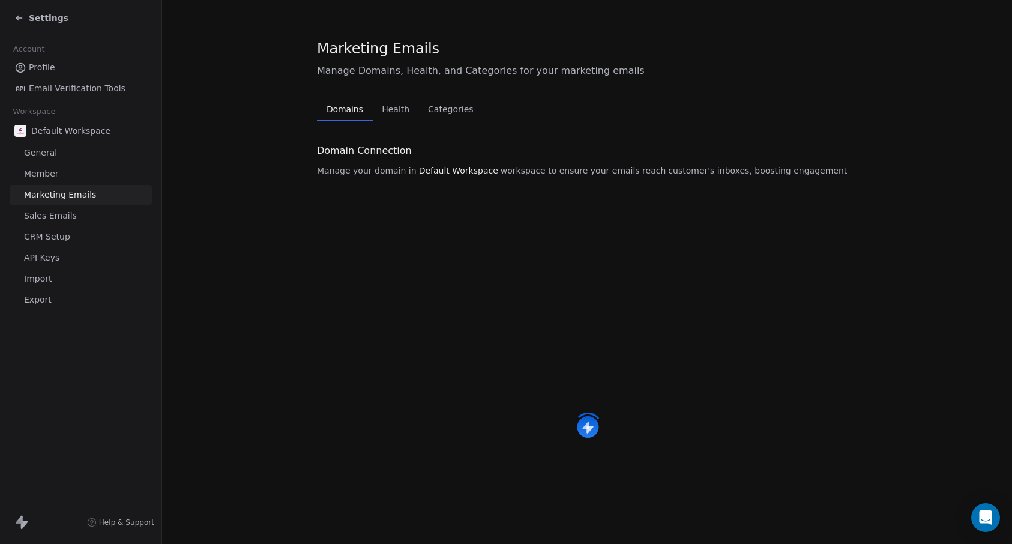
click at [62, 215] on span "Sales Emails" at bounding box center [50, 215] width 53 height 13
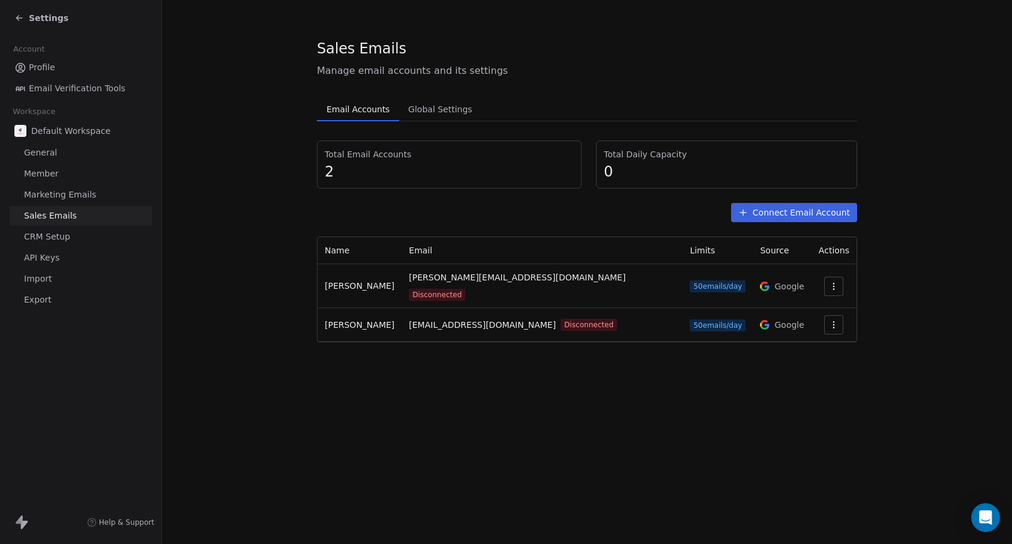
click at [61, 236] on span "CRM Setup" at bounding box center [47, 236] width 46 height 13
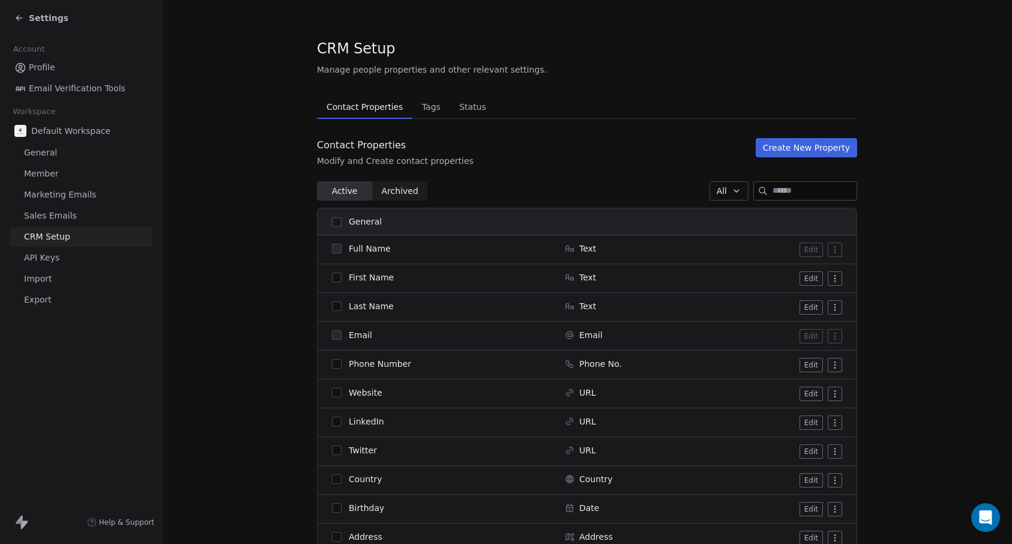
click at [34, 254] on span "API Keys" at bounding box center [41, 257] width 35 height 13
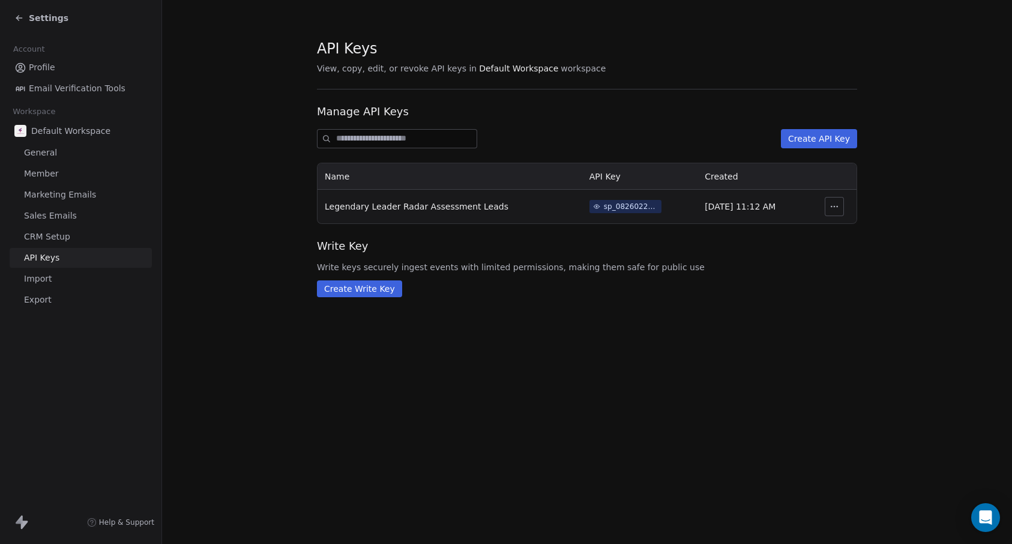
click at [43, 282] on span "Import" at bounding box center [38, 278] width 28 height 13
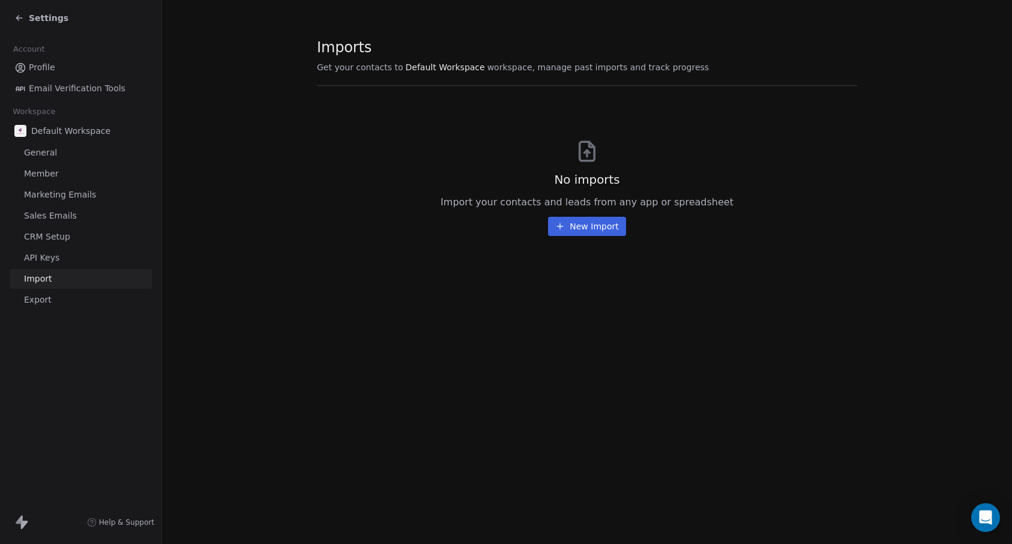
click at [38, 301] on span "Export" at bounding box center [38, 299] width 28 height 13
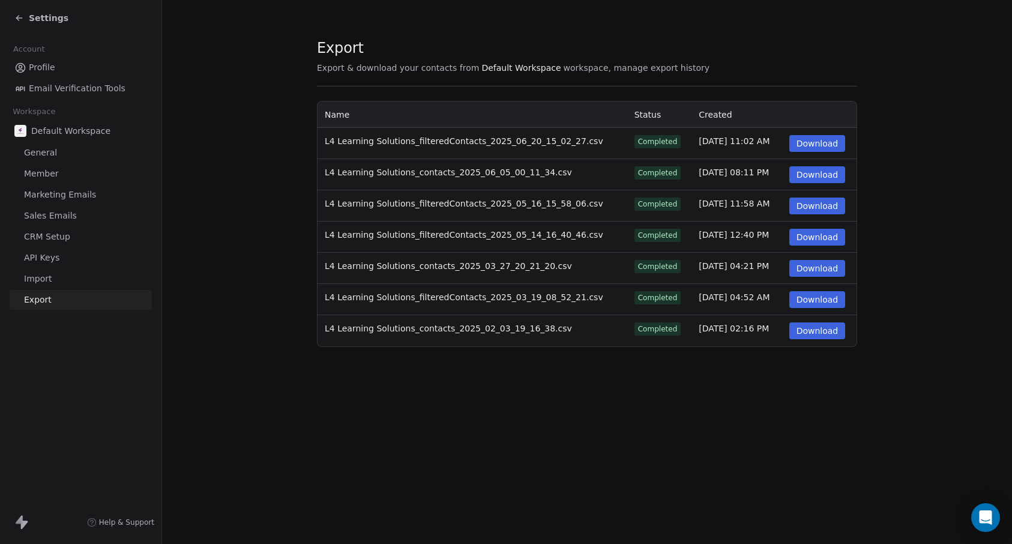
click at [371, 327] on span "L4 Learning Solutions_contacts_2025_02_03_19_16_38.csv" at bounding box center [448, 328] width 247 height 10
click at [707, 329] on td "Feb 3, 2025, 02:16 PM" at bounding box center [736, 330] width 90 height 31
click at [937, 349] on section "Export Export & download your contacts from Default Workspace workspace, manage…" at bounding box center [587, 192] width 850 height 385
drag, startPoint x: 489, startPoint y: 144, endPoint x: 499, endPoint y: 142, distance: 9.9
click at [499, 142] on span "L4 Learning Solutions_filteredContacts_2025_06_20_15_02_27.csv" at bounding box center [464, 141] width 278 height 10
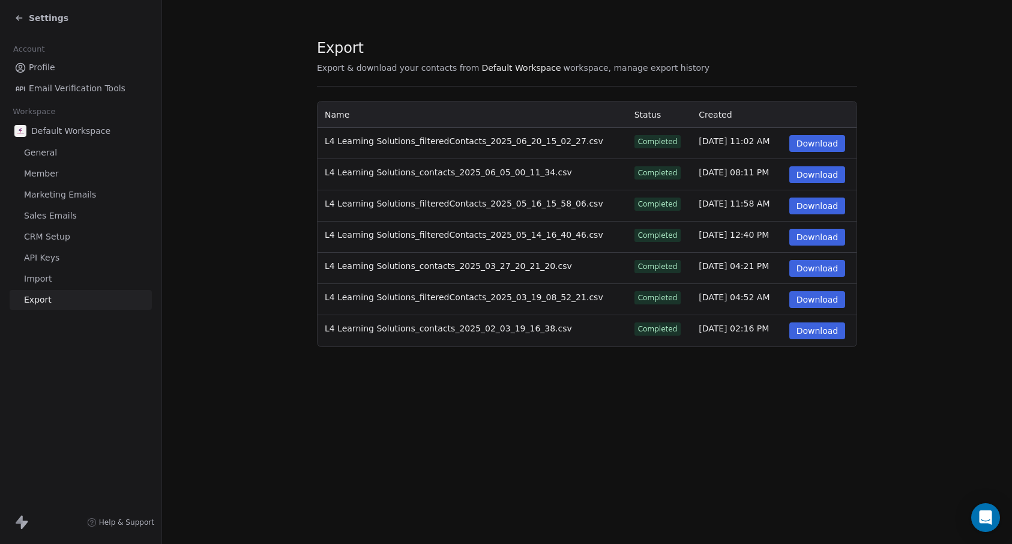
click at [512, 142] on span "L4 Learning Solutions_filteredContacts_2025_06_20_15_02_27.csv" at bounding box center [464, 141] width 278 height 10
drag, startPoint x: 523, startPoint y: 143, endPoint x: 531, endPoint y: 143, distance: 8.4
click at [531, 143] on span "L4 Learning Solutions_filteredContacts_2025_06_20_15_02_27.csv" at bounding box center [464, 141] width 278 height 10
click at [20, 21] on icon at bounding box center [19, 18] width 10 height 10
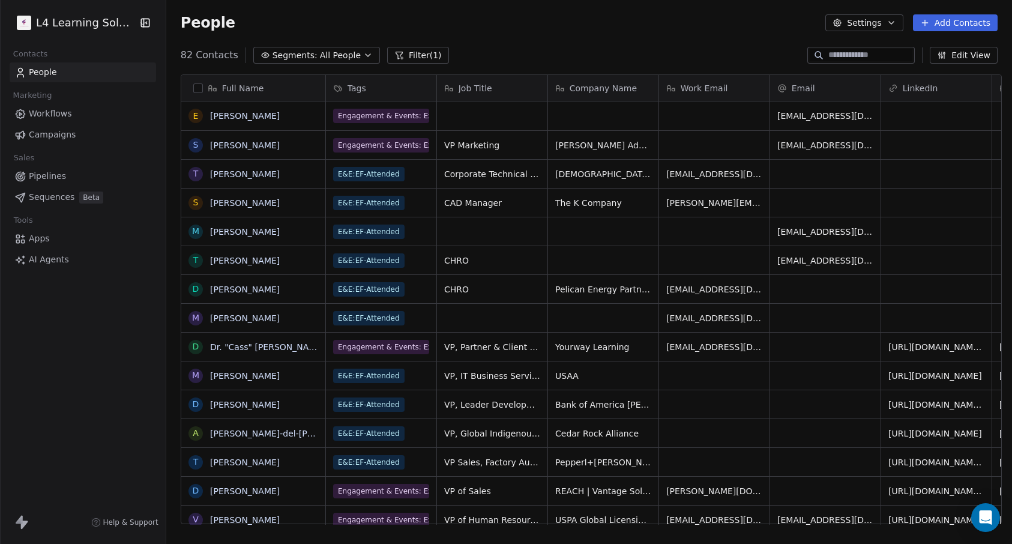
scroll to position [470, 841]
click at [942, 55] on icon "button" at bounding box center [942, 54] width 0 height 4
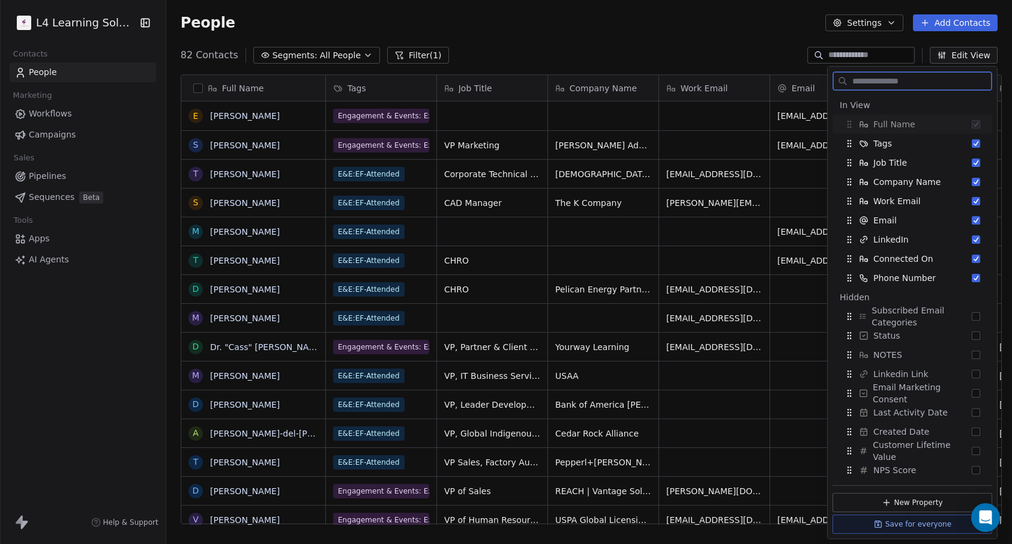
click at [942, 55] on icon "button" at bounding box center [942, 54] width 0 height 4
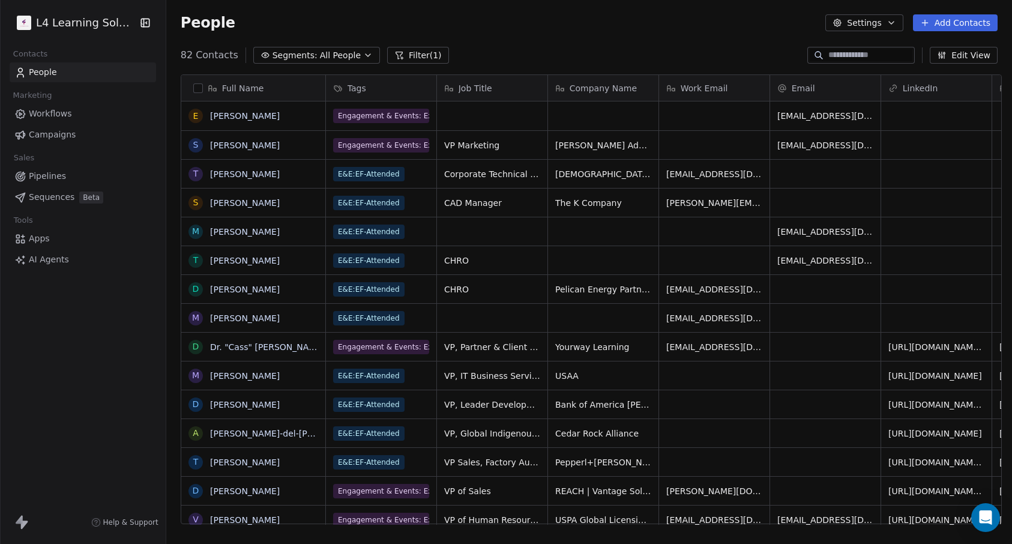
click at [865, 56] on input at bounding box center [870, 55] width 84 height 12
click at [863, 22] on button "Settings" at bounding box center [863, 22] width 77 height 17
click at [57, 263] on html "L4 Learning Solutions Contacts People Marketing Workflows Campaigns Sales Pipel…" at bounding box center [506, 272] width 1012 height 544
click at [56, 260] on span "AI Agents" at bounding box center [49, 259] width 40 height 13
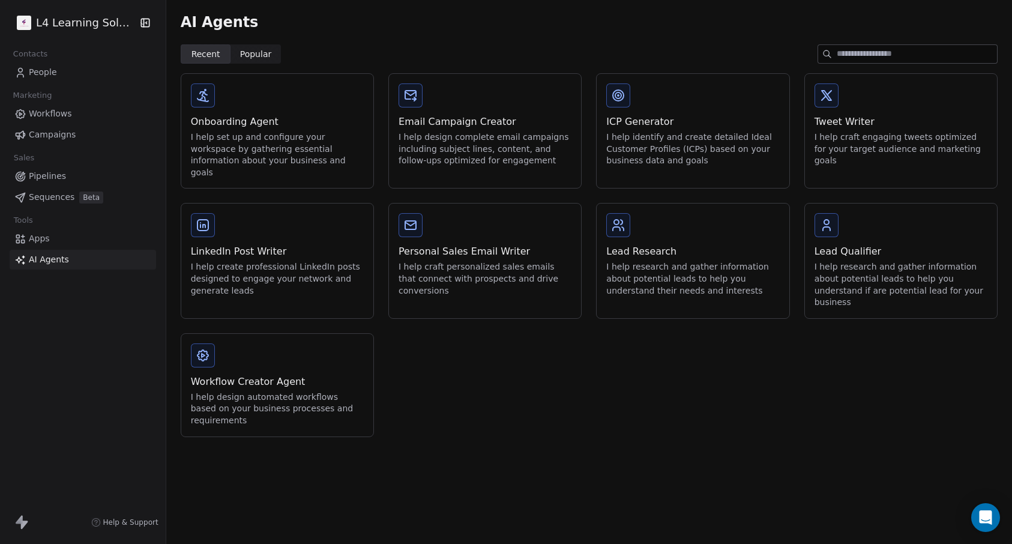
click at [246, 55] on span "Popular" at bounding box center [256, 54] width 32 height 13
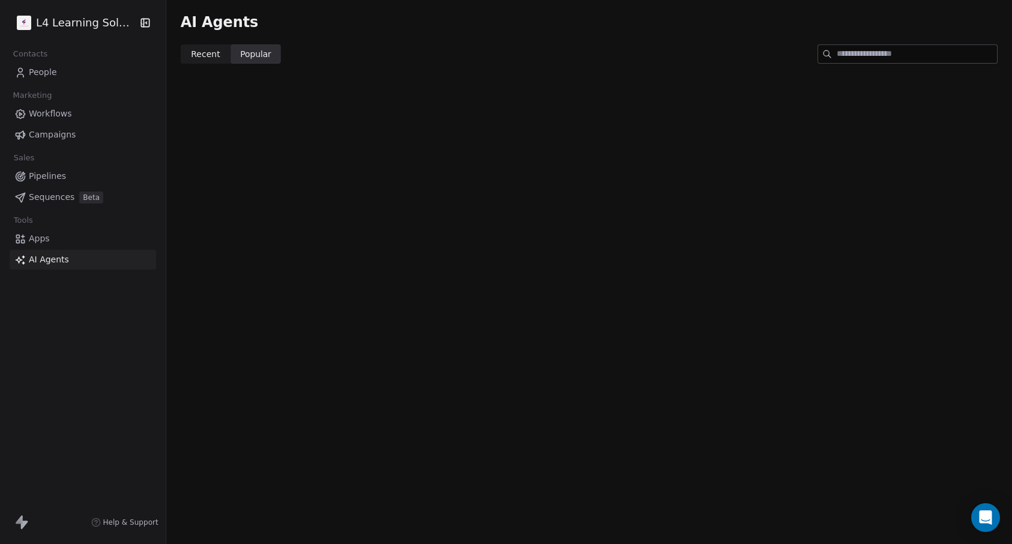
click at [192, 56] on span "Recent" at bounding box center [205, 54] width 29 height 13
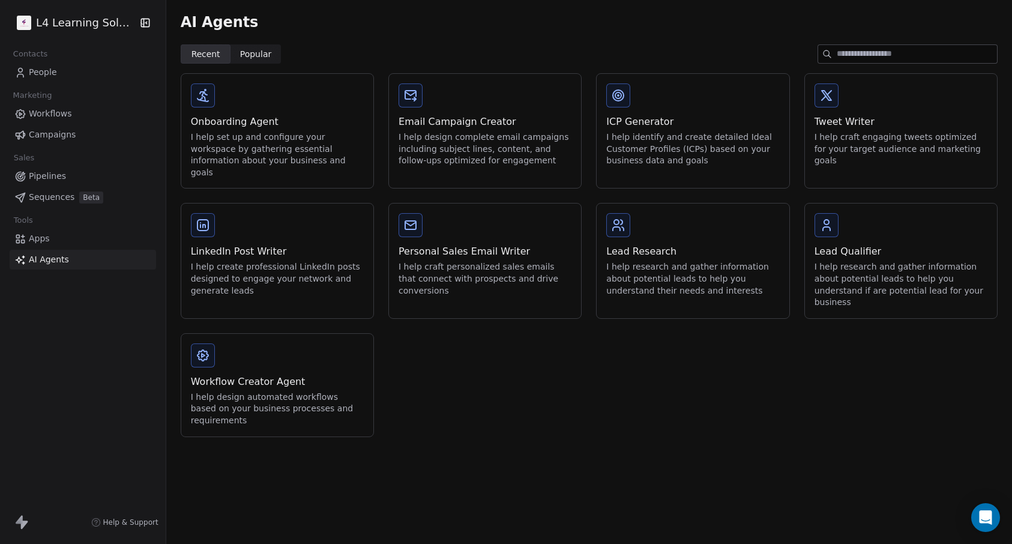
click at [63, 239] on link "Apps" at bounding box center [83, 239] width 146 height 20
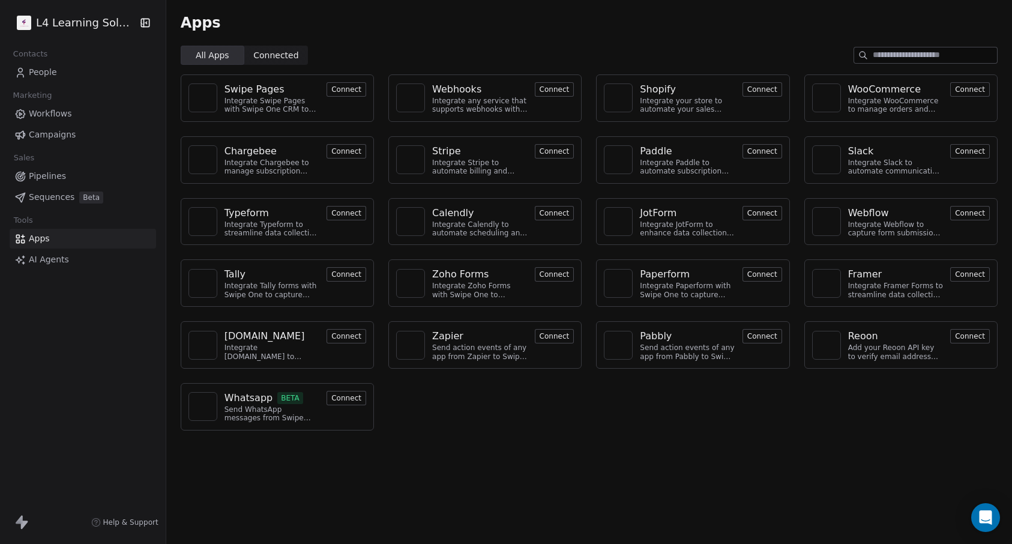
click at [56, 70] on link "People" at bounding box center [83, 72] width 146 height 20
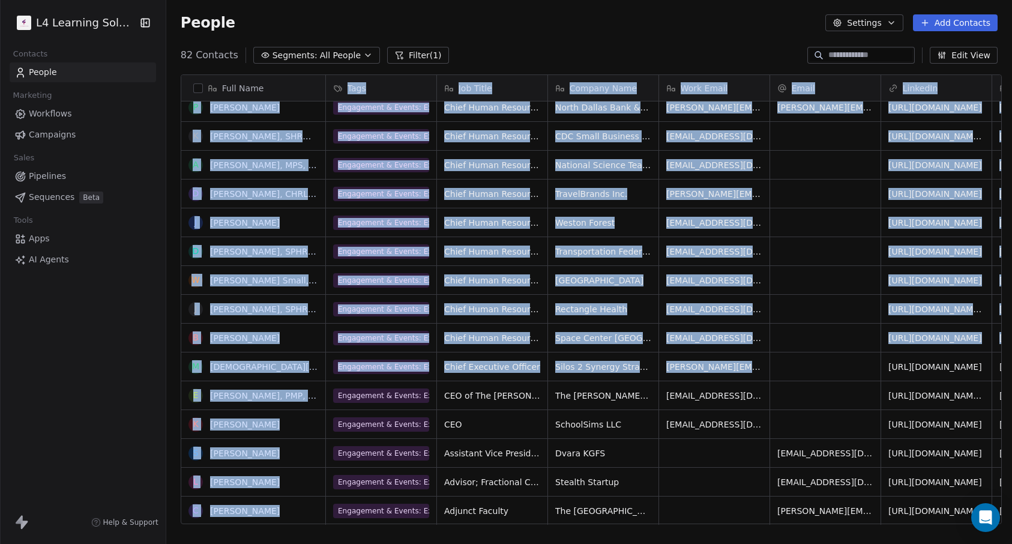
scroll to position [9, 0]
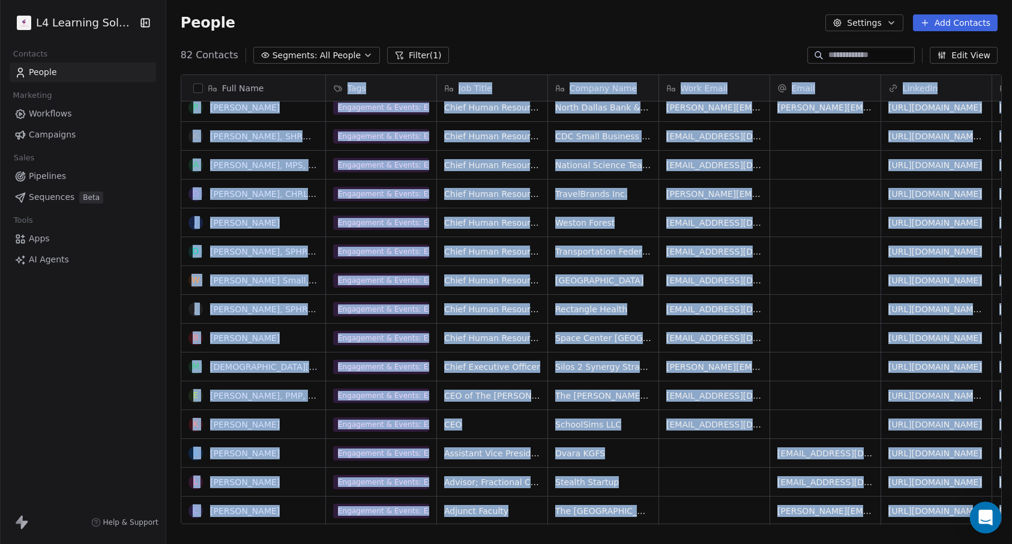
drag, startPoint x: 169, startPoint y: 109, endPoint x: 978, endPoint y: 504, distance: 899.4
click at [978, 504] on body "L4 Learning Solutions Contacts People Marketing Workflows Campaigns Sales Pipel…" at bounding box center [506, 272] width 1012 height 544
copy body "M Mark Nitz, COSP I Iulia Leilua K Kim DiBello-Heintz, SPHR, GPHR, SPHR-CA, CBP…"
click at [566, 23] on div "People Settings Add Contacts" at bounding box center [589, 22] width 817 height 17
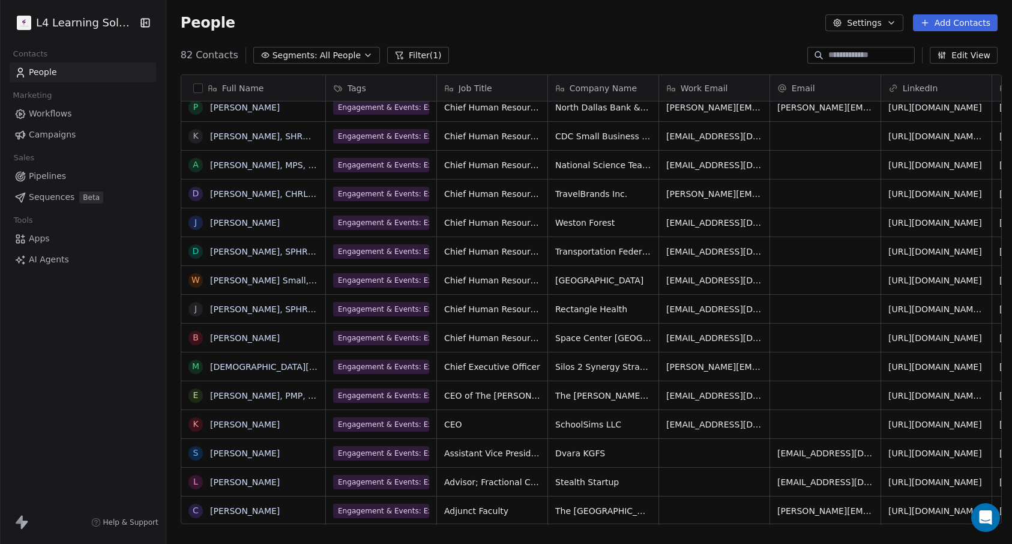
click at [194, 91] on button "button" at bounding box center [198, 88] width 10 height 10
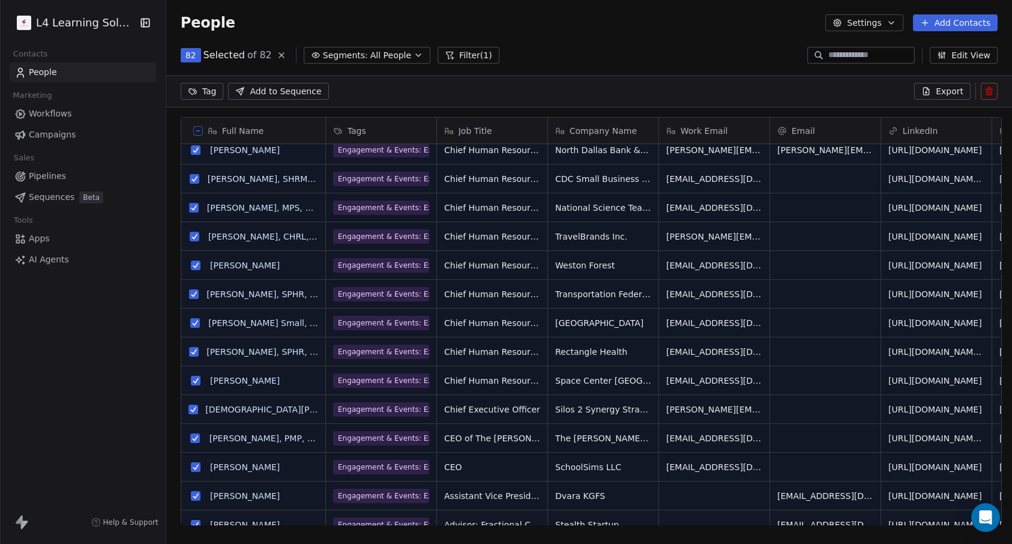
scroll to position [428, 841]
click at [937, 95] on span "Export" at bounding box center [950, 91] width 28 height 12
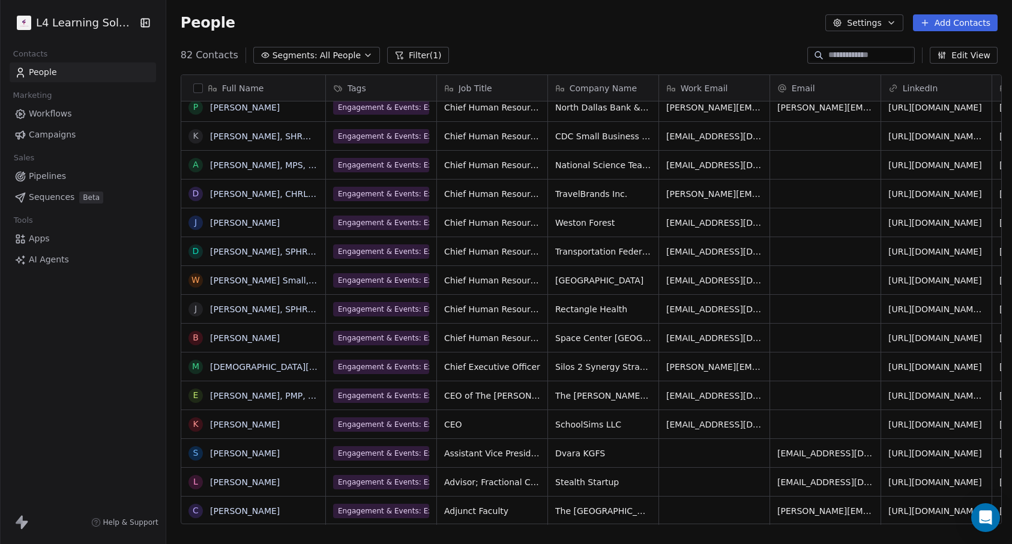
scroll to position [470, 841]
click at [553, 34] on link "here" at bounding box center [561, 29] width 17 height 9
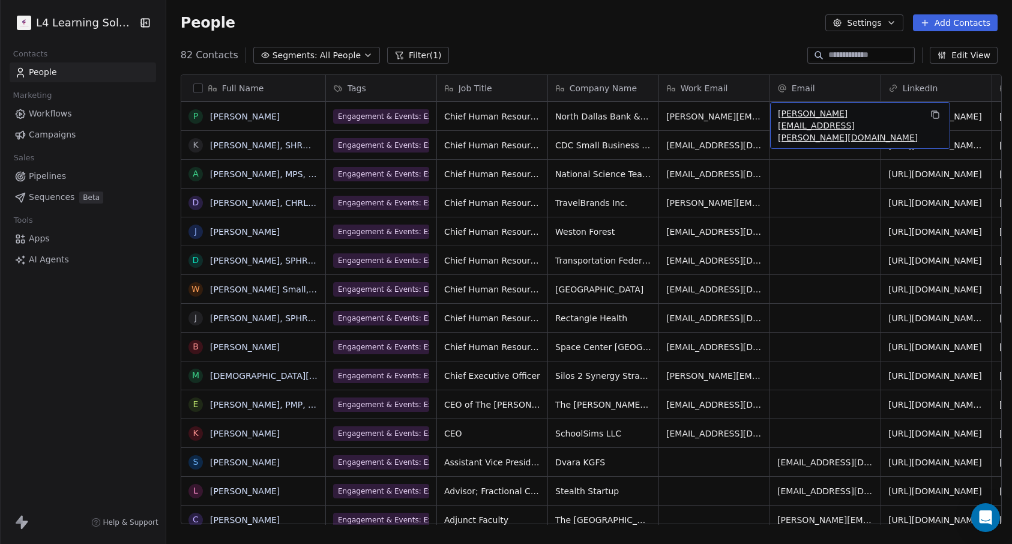
click at [845, 82] on div "Email" at bounding box center [824, 88] width 94 height 12
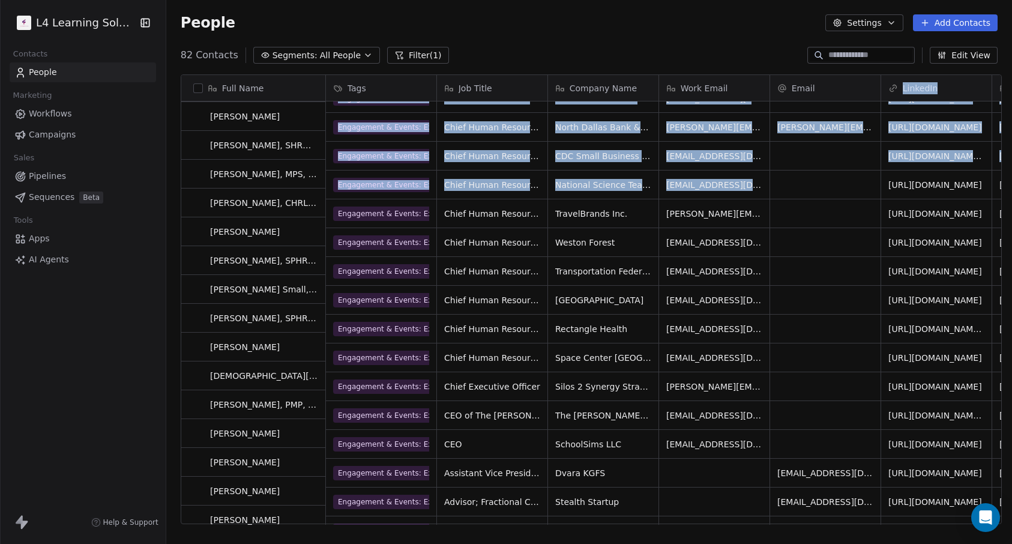
scroll to position [1919, 0]
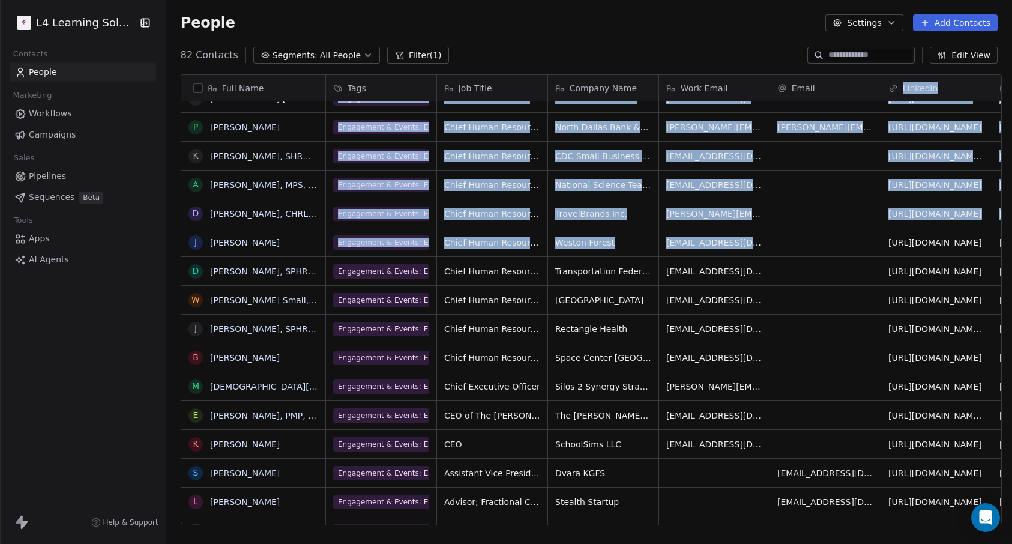
drag, startPoint x: 844, startPoint y: 81, endPoint x: 842, endPoint y: 213, distance: 132.1
click at [842, 220] on html "L4 Learning Solutions Contacts People Marketing Workflows Campaigns Sales Pipel…" at bounding box center [506, 272] width 1012 height 544
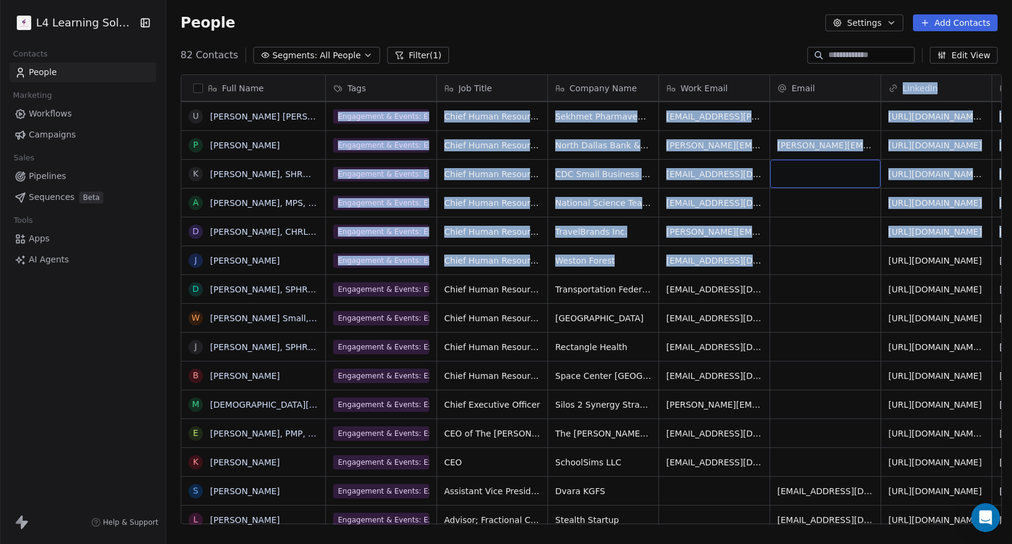
click at [828, 160] on div "grid" at bounding box center [825, 174] width 110 height 28
click at [883, 21] on button "Settings" at bounding box center [863, 22] width 77 height 17
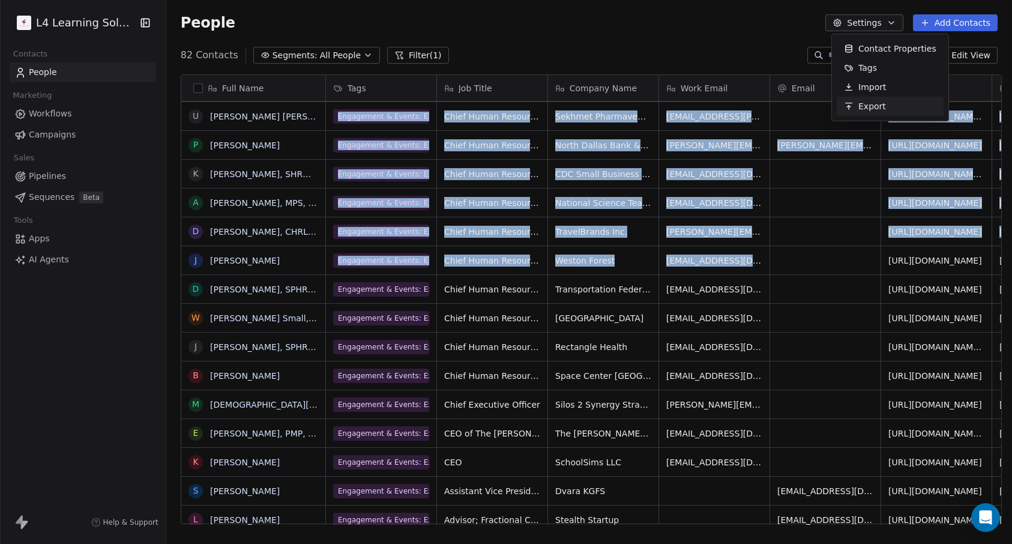
click at [863, 110] on span "Export" at bounding box center [872, 106] width 28 height 13
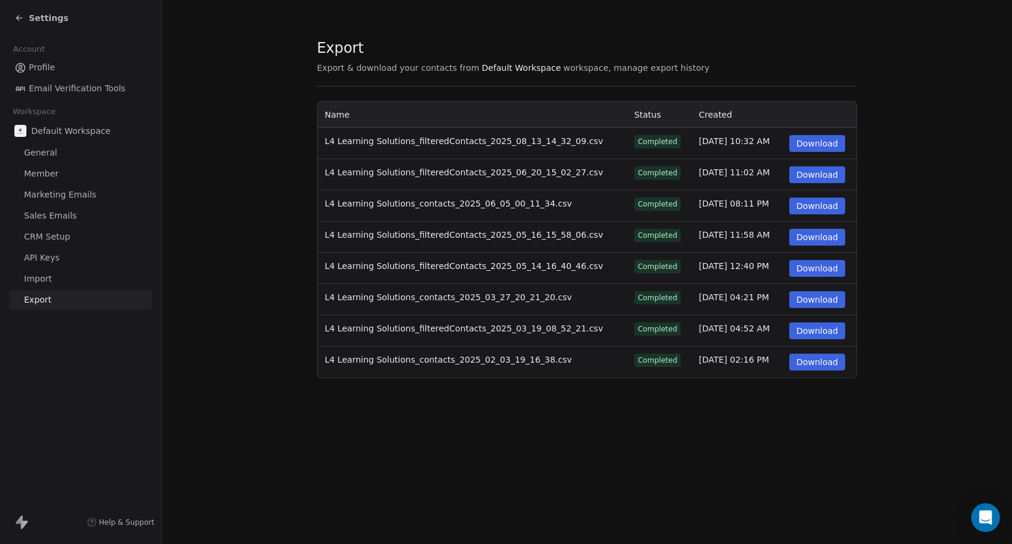
click at [700, 152] on td "Aug 13, 2025, 10:32 AM" at bounding box center [736, 143] width 90 height 31
click at [810, 144] on button "Download" at bounding box center [817, 143] width 56 height 17
click at [18, 21] on icon at bounding box center [19, 18] width 10 height 10
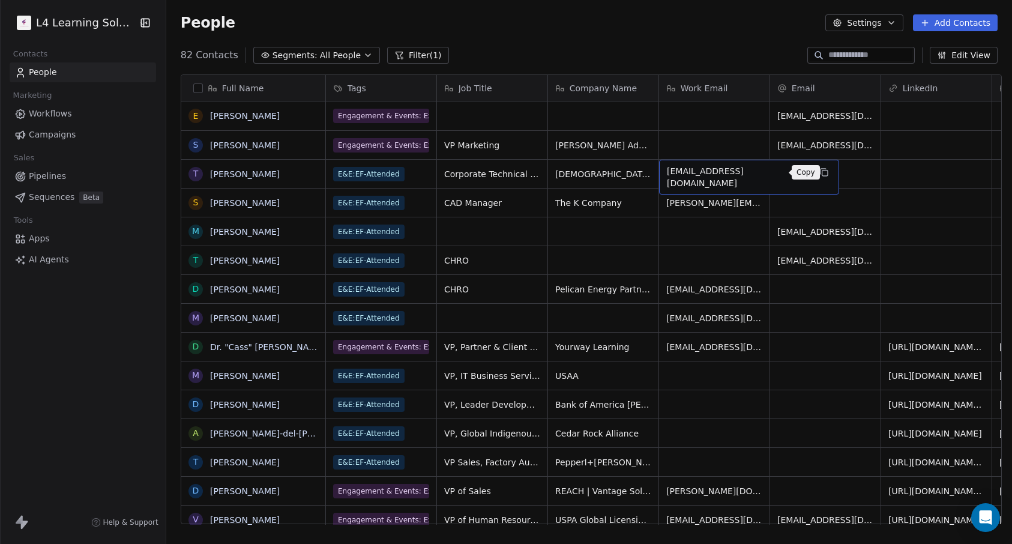
click at [819, 175] on icon "grid" at bounding box center [824, 172] width 10 height 10
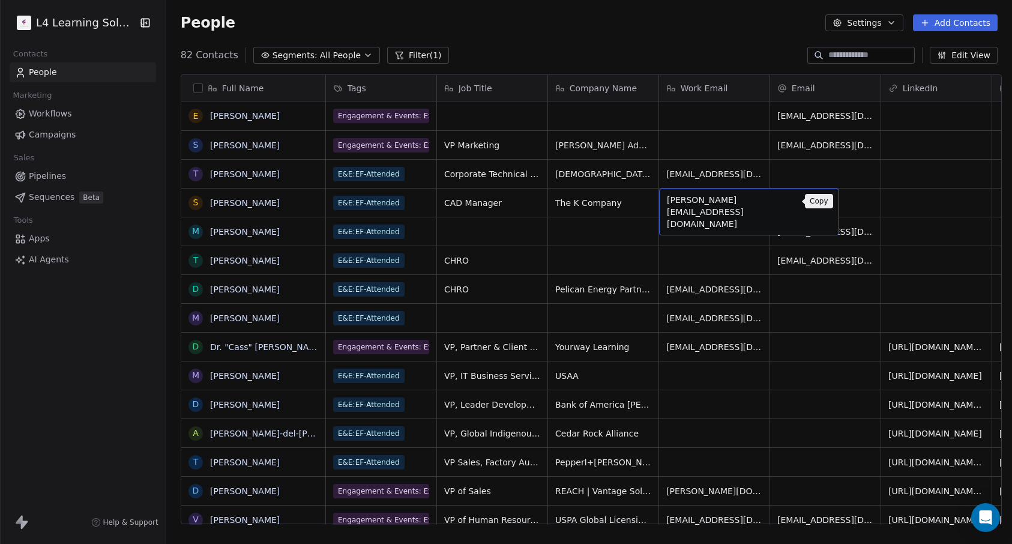
click at [819, 200] on icon "grid" at bounding box center [824, 201] width 10 height 10
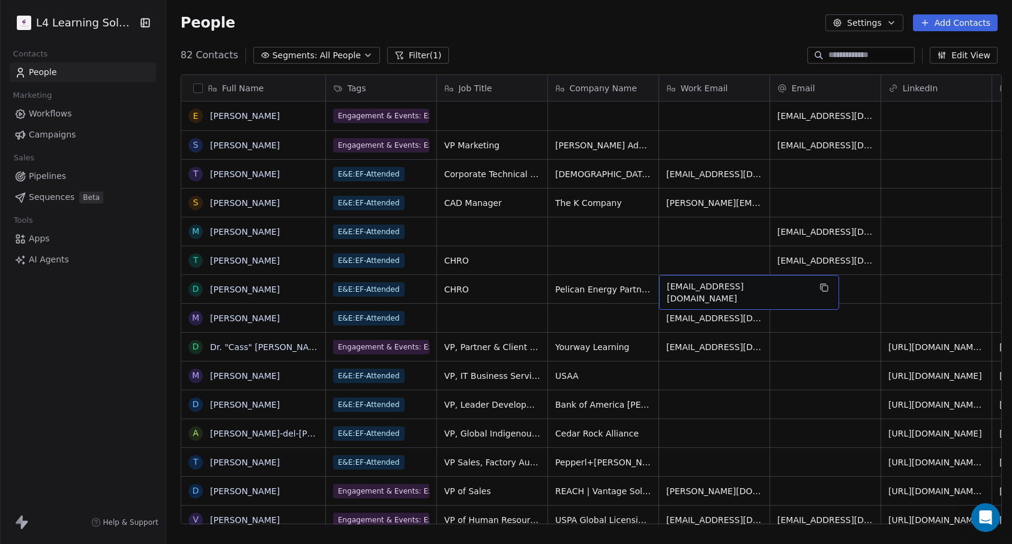
drag, startPoint x: 708, startPoint y: 295, endPoint x: 732, endPoint y: 295, distance: 24.0
click at [819, 287] on icon "grid" at bounding box center [824, 288] width 10 height 10
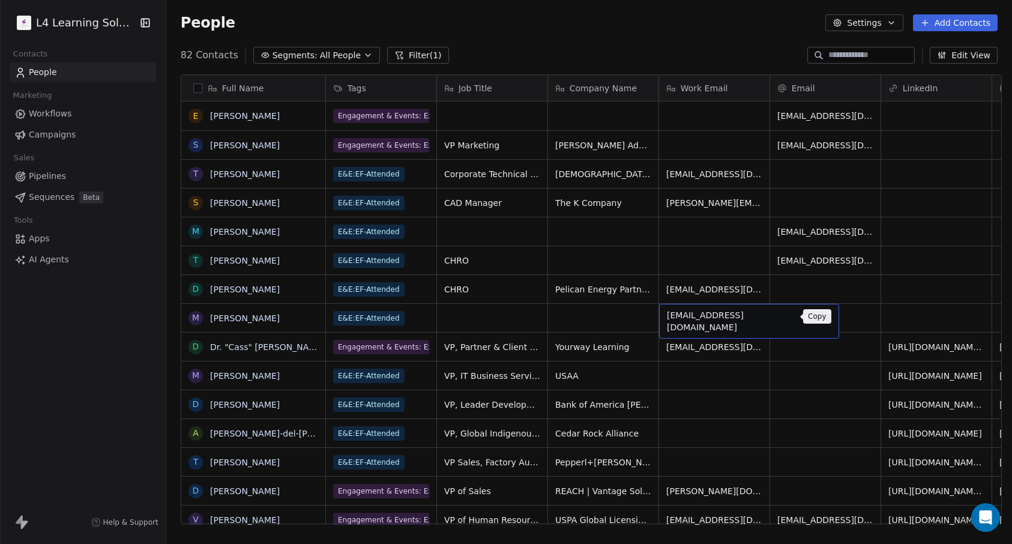
click at [819, 319] on icon "grid" at bounding box center [824, 316] width 10 height 10
click at [703, 346] on span "[EMAIL_ADDRESS][DOMAIN_NAME]" at bounding box center [738, 350] width 143 height 24
click at [786, 403] on html "L4 Learning Solutions Contacts People Marketing Workflows Campaigns Sales Pipel…" at bounding box center [506, 272] width 1012 height 544
click at [826, 348] on button "grid" at bounding box center [824, 345] width 14 height 14
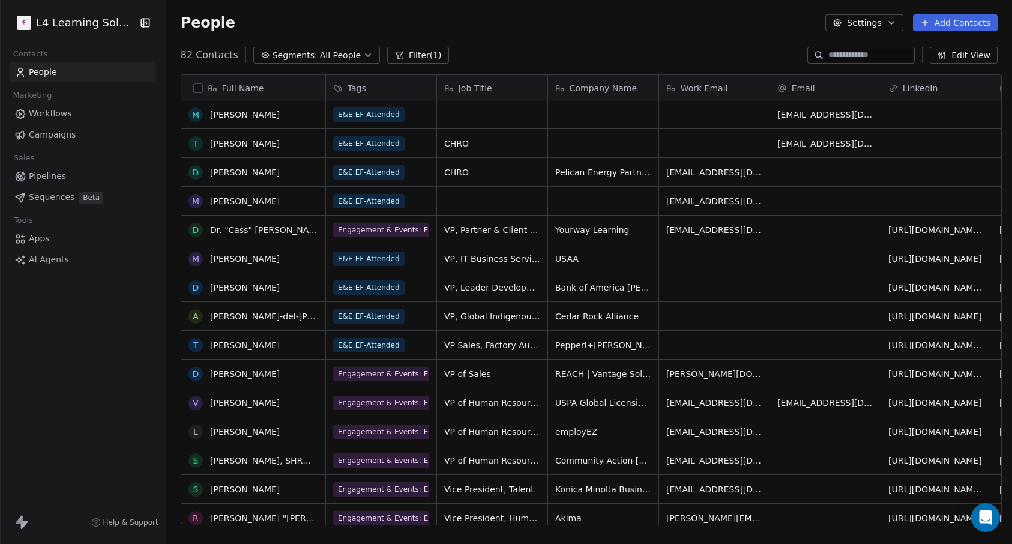
scroll to position [120, 0]
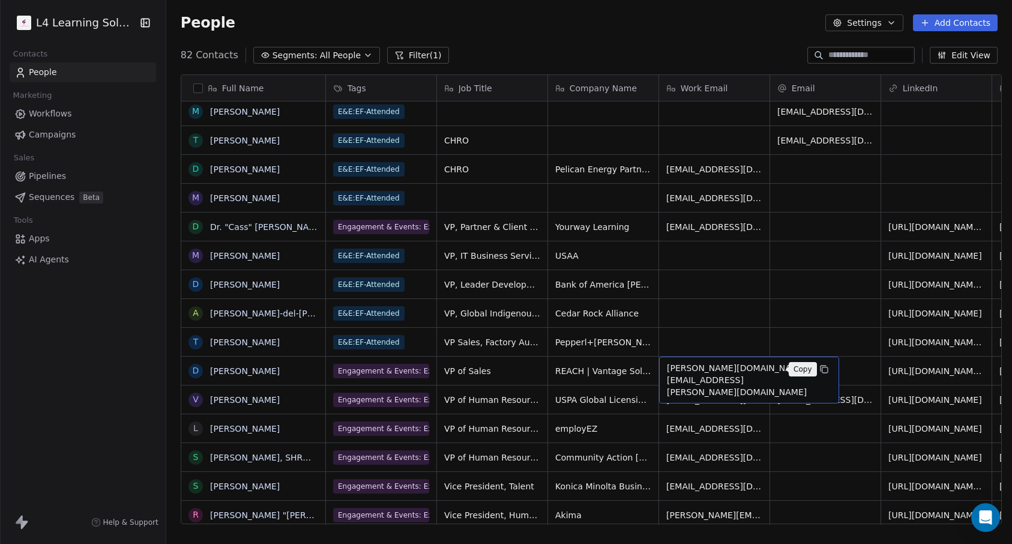
click at [822, 370] on icon "grid" at bounding box center [824, 369] width 5 height 5
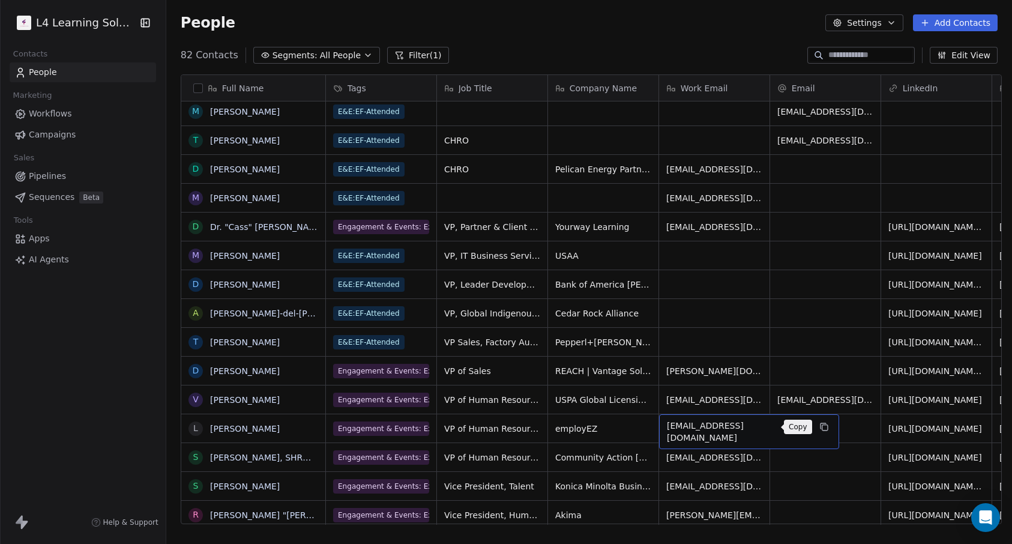
click at [819, 428] on icon "grid" at bounding box center [824, 427] width 10 height 10
click at [822, 429] on icon "grid" at bounding box center [824, 427] width 5 height 5
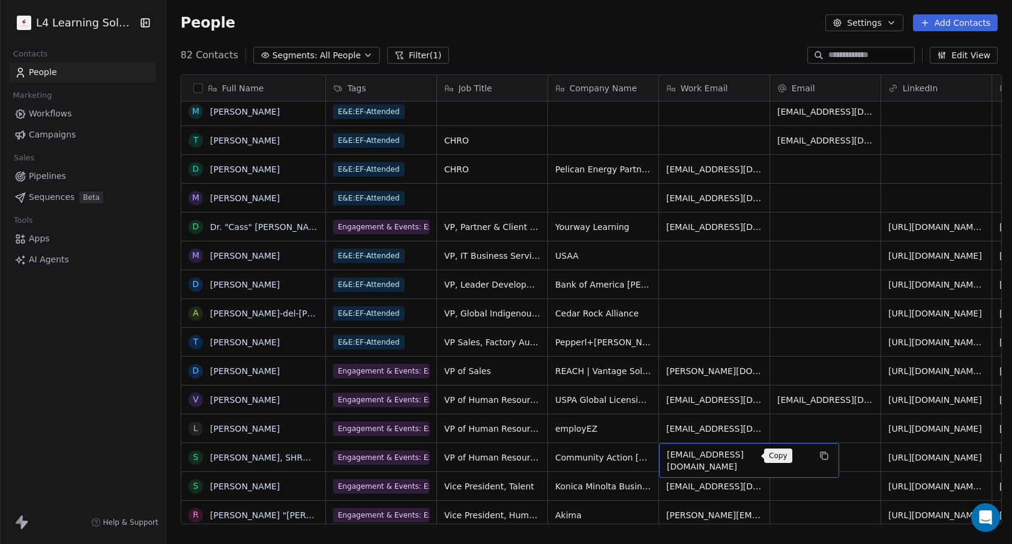
click at [819, 454] on icon "grid" at bounding box center [824, 456] width 10 height 10
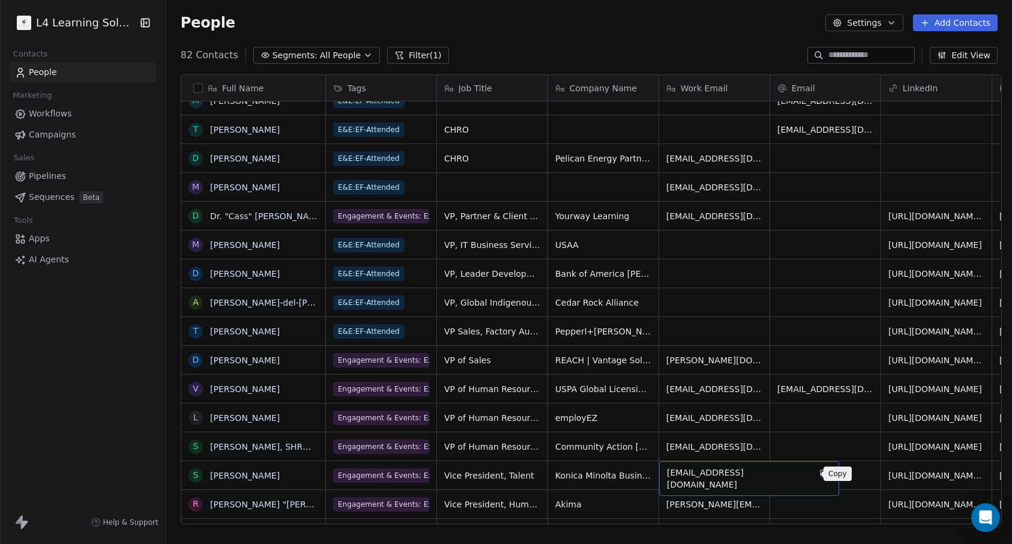
click at [819, 475] on icon "grid" at bounding box center [824, 474] width 10 height 10
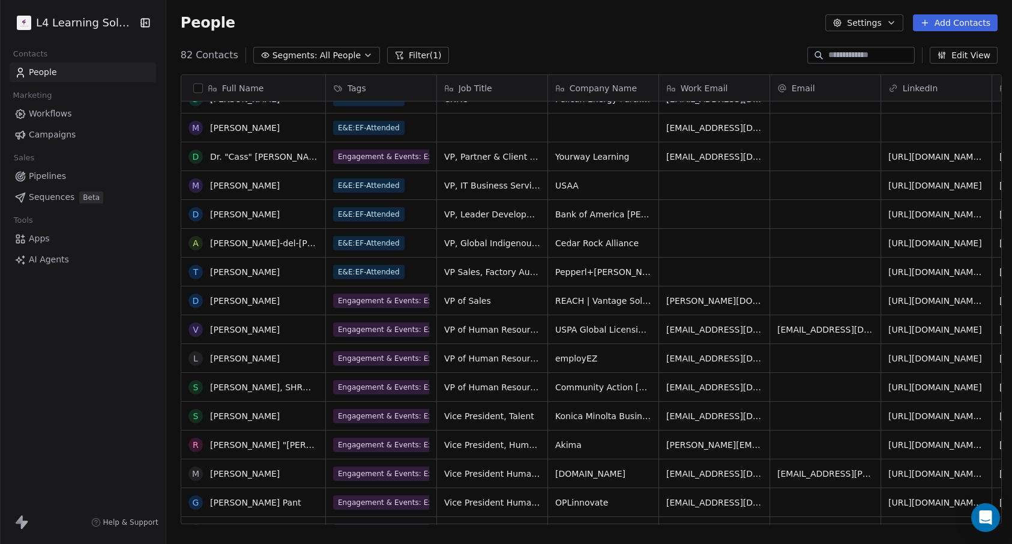
scroll to position [191, 0]
click at [819, 445] on icon "grid" at bounding box center [824, 443] width 10 height 10
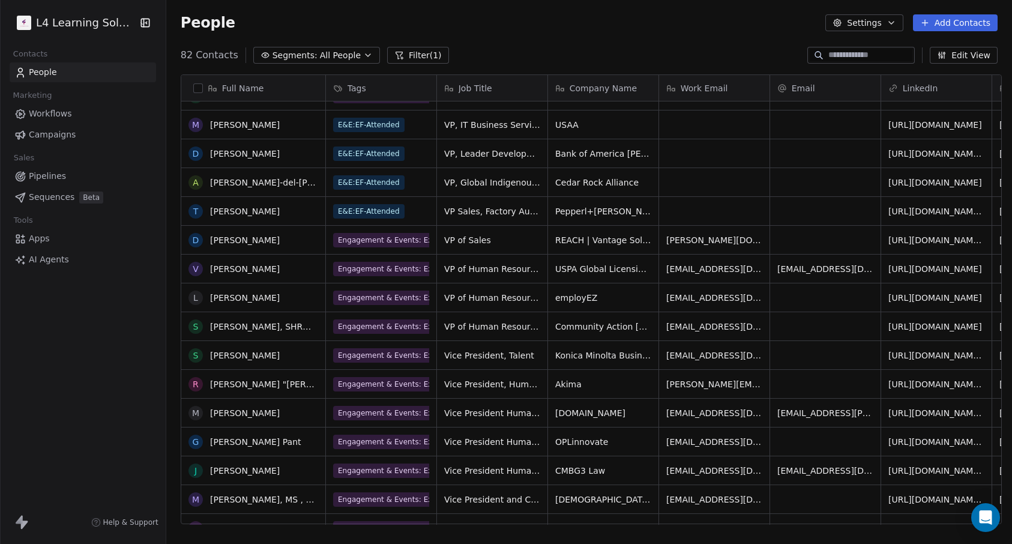
scroll to position [251, 0]
click at [705, 444] on span "[EMAIL_ADDRESS][DOMAIN_NAME]" at bounding box center [714, 442] width 96 height 12
click at [728, 442] on span "[EMAIL_ADDRESS][DOMAIN_NAME]" at bounding box center [714, 442] width 96 height 12
click at [738, 444] on span "[EMAIL_ADDRESS][DOMAIN_NAME]" at bounding box center [714, 442] width 96 height 12
click at [742, 442] on div "[EMAIL_ADDRESS][DOMAIN_NAME]" at bounding box center [714, 441] width 110 height 28
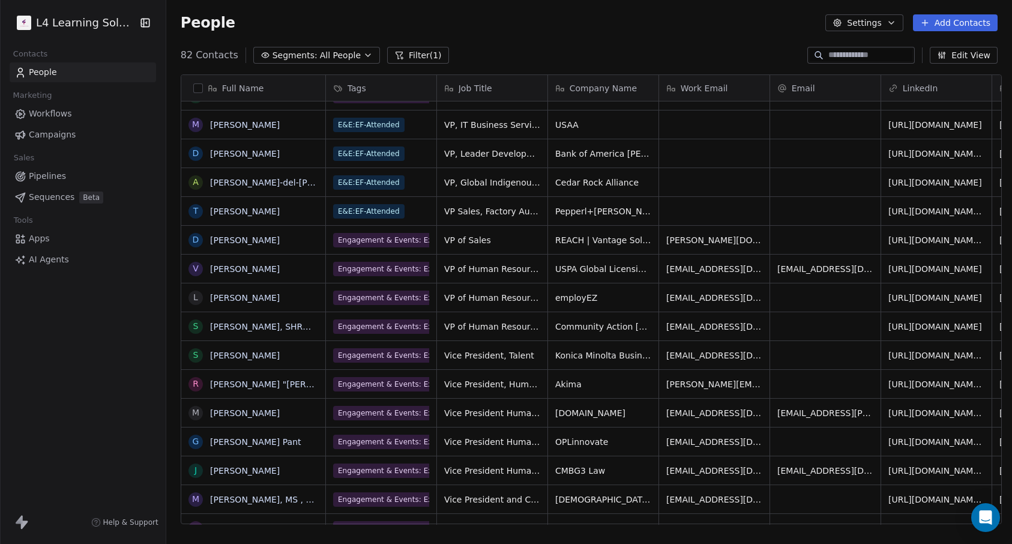
click at [727, 441] on span "[EMAIL_ADDRESS][DOMAIN_NAME]" at bounding box center [714, 442] width 96 height 12
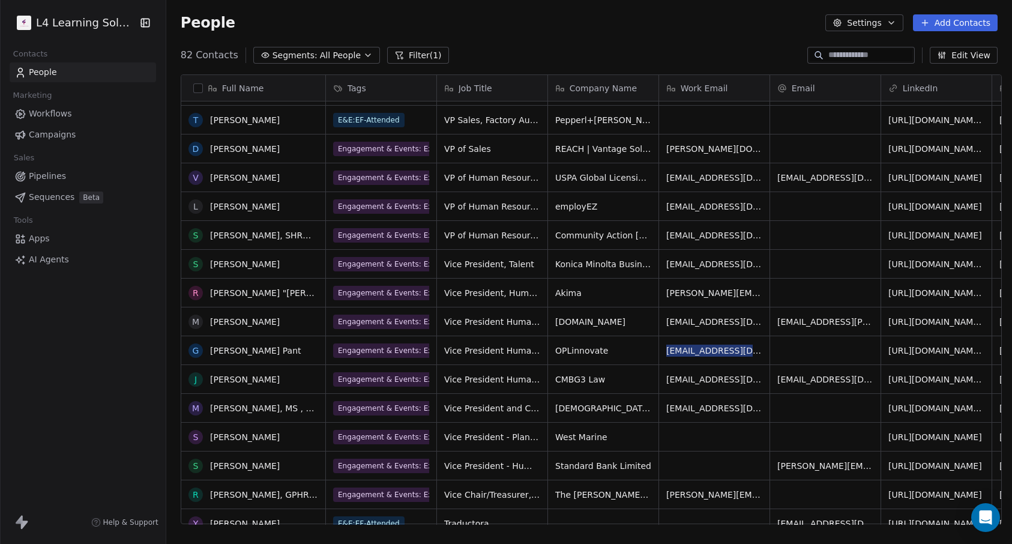
scroll to position [371, 0]
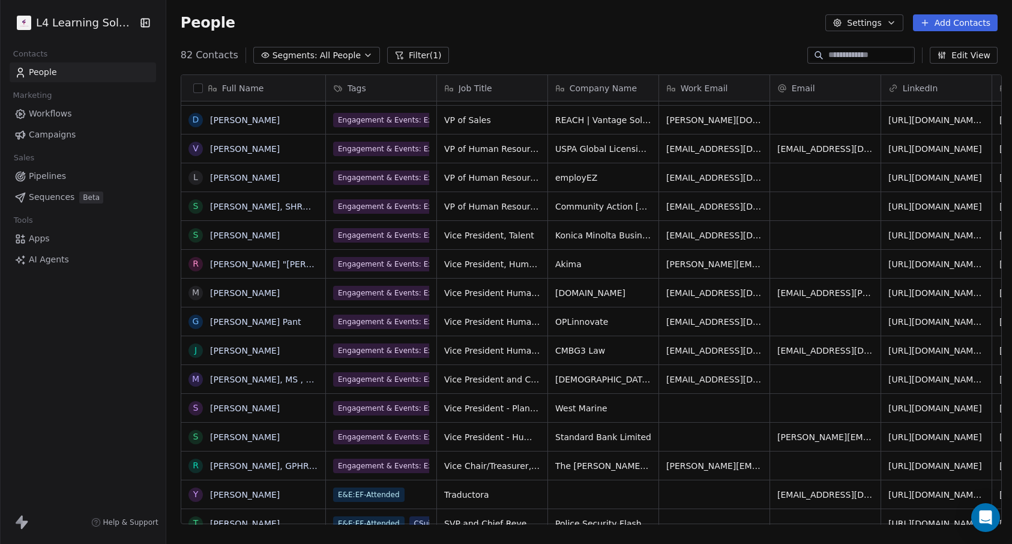
click at [698, 469] on span "[PERSON_NAME][EMAIL_ADDRESS][PERSON_NAME][DOMAIN_NAME]" at bounding box center [714, 466] width 96 height 12
click at [713, 465] on span "[PERSON_NAME][EMAIL_ADDRESS][PERSON_NAME][DOMAIN_NAME]" at bounding box center [714, 466] width 96 height 12
click at [741, 468] on span "[PERSON_NAME][EMAIL_ADDRESS][PERSON_NAME][DOMAIN_NAME]" at bounding box center [714, 466] width 96 height 12
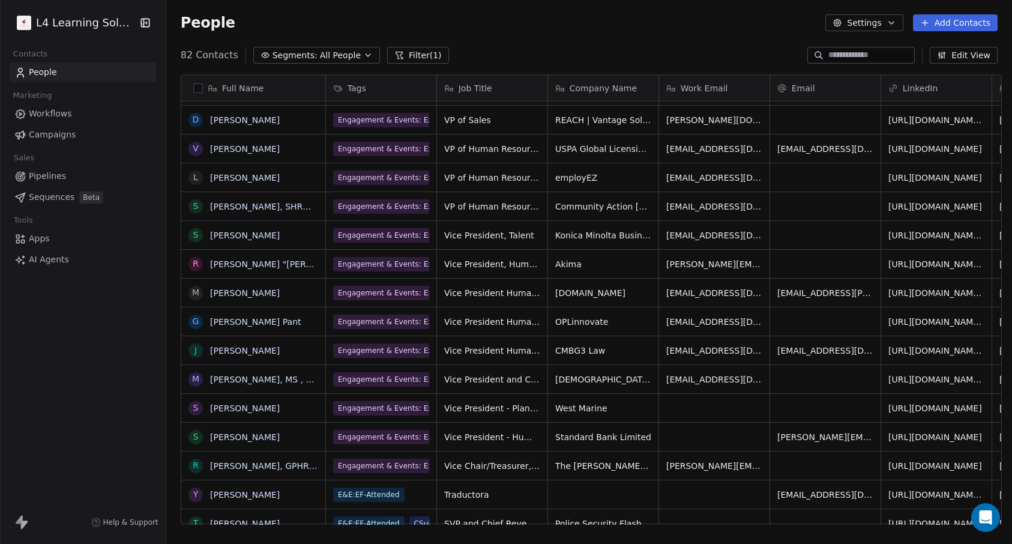
click at [800, 471] on div "grid" at bounding box center [825, 465] width 110 height 28
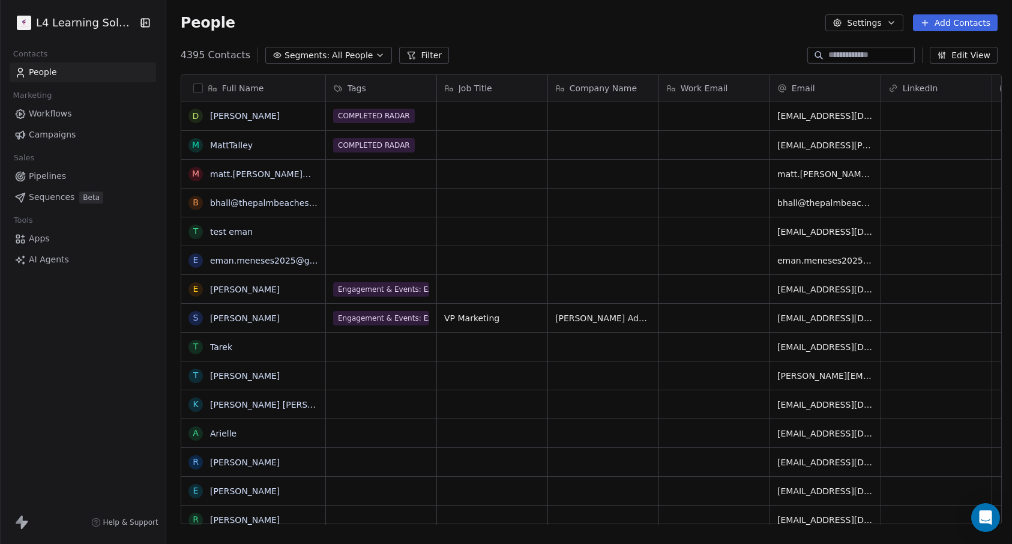
scroll to position [470, 841]
click at [407, 60] on button "Filter" at bounding box center [424, 55] width 50 height 17
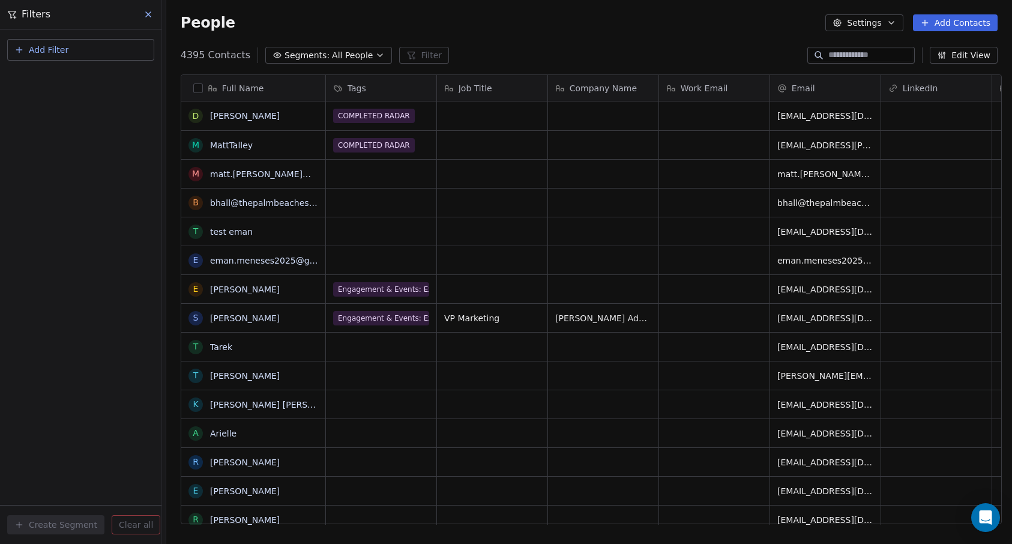
click at [66, 46] on span "Add Filter" at bounding box center [49, 50] width 40 height 13
click at [81, 79] on span "Contact properties" at bounding box center [59, 78] width 78 height 13
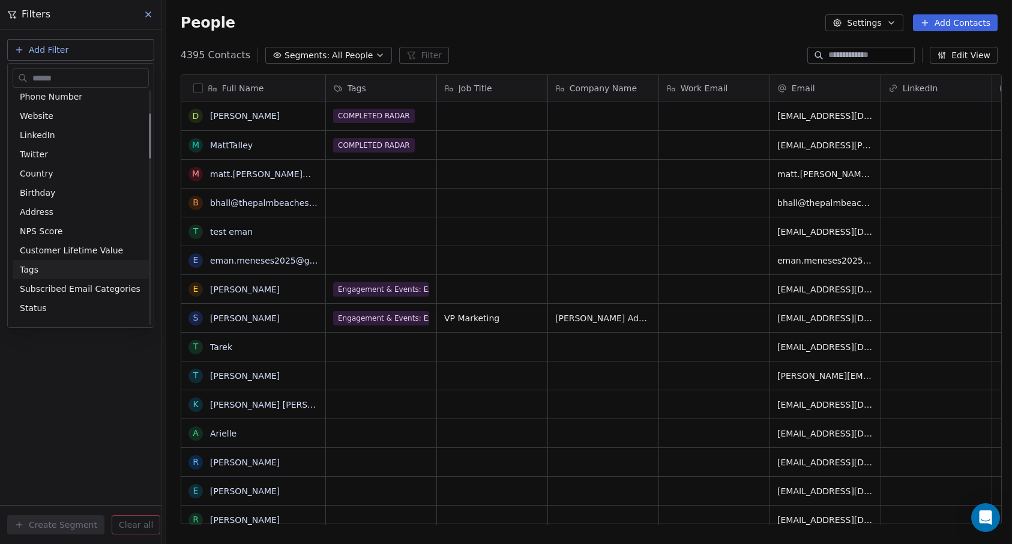
scroll to position [120, 0]
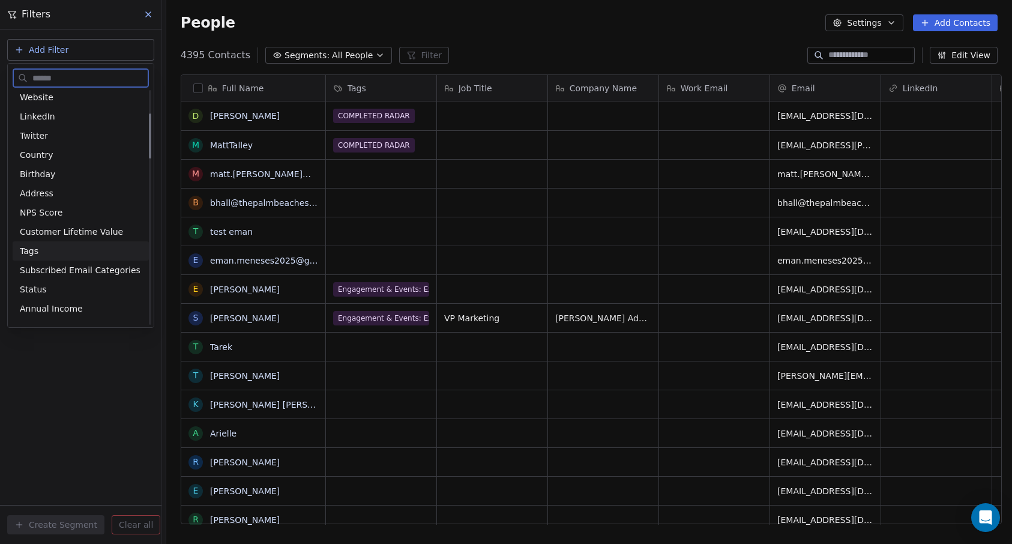
click at [50, 250] on div "Tags" at bounding box center [81, 251] width 122 height 12
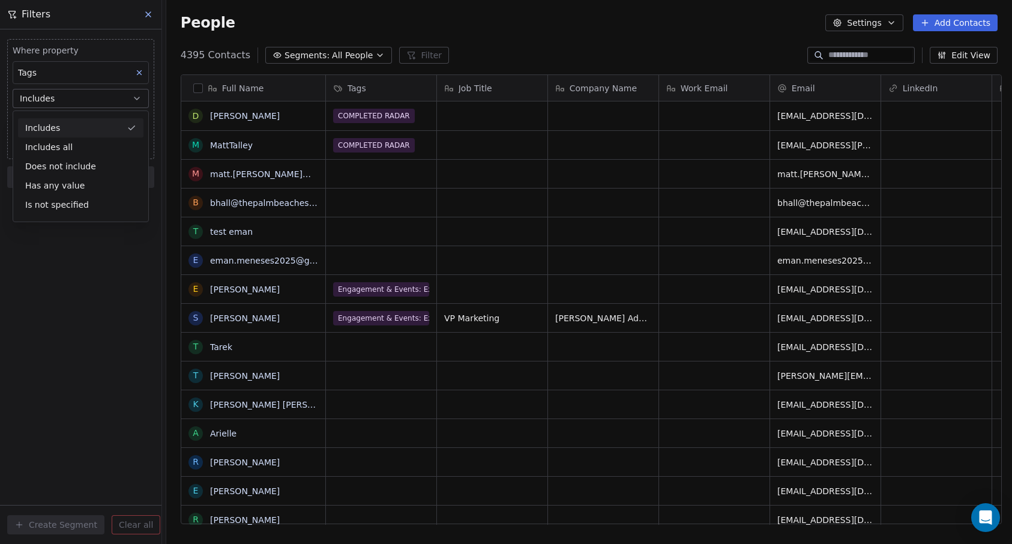
click at [112, 96] on button "Includes" at bounding box center [81, 98] width 136 height 19
click at [92, 120] on body "L4 Learning Solutions Contacts People Marketing Workflows Campaigns Sales Pipel…" at bounding box center [506, 272] width 1012 height 544
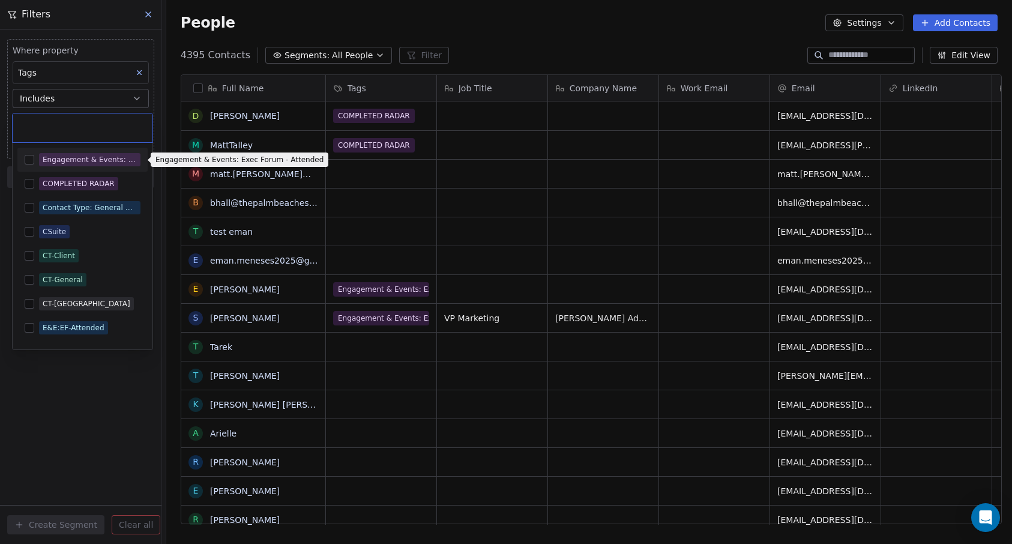
click at [76, 156] on div "Engagement & Events: Exec Forum - Attended" at bounding box center [90, 159] width 94 height 11
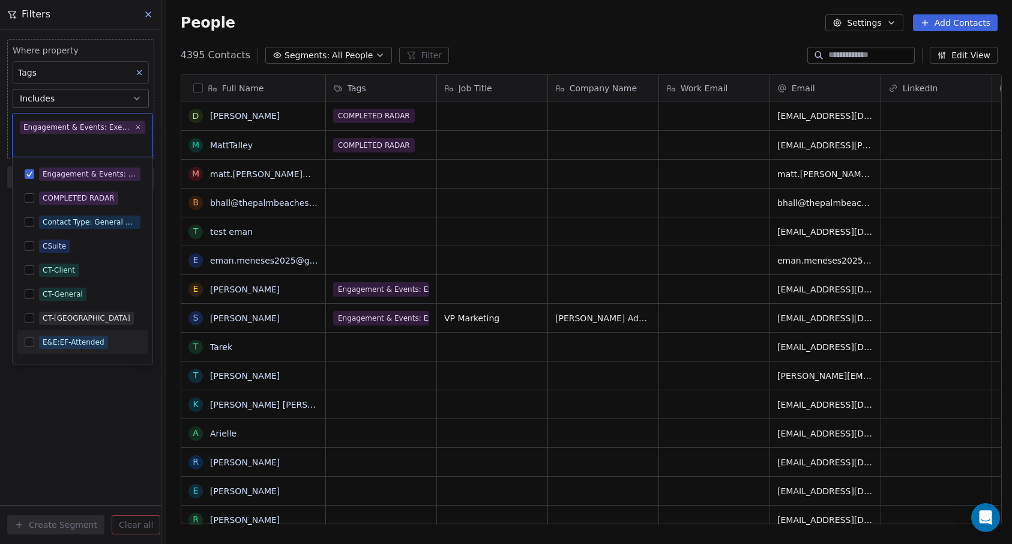
click at [28, 342] on button "Suggestions" at bounding box center [30, 342] width 10 height 10
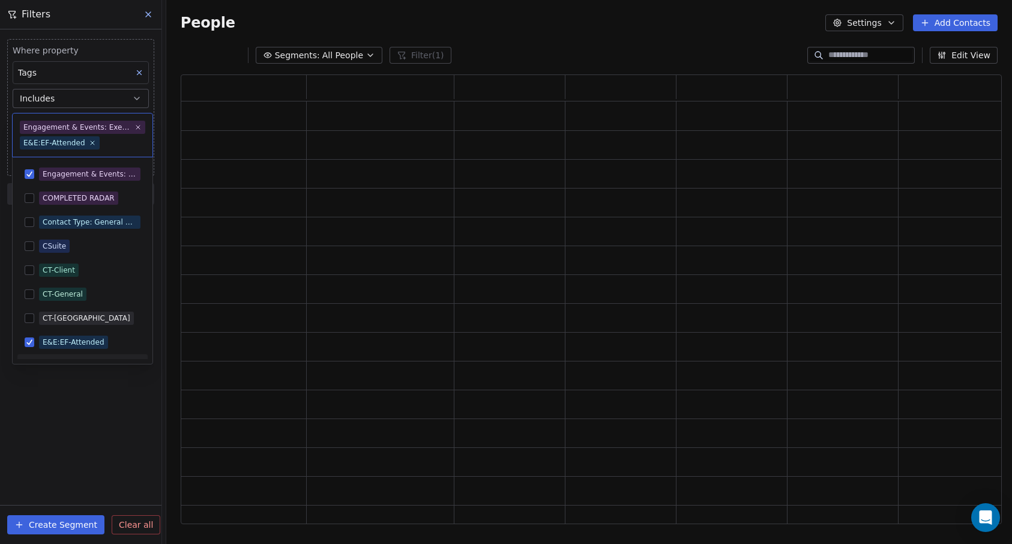
click at [103, 394] on html "L4 Learning Solutions Contacts People Marketing Workflows Campaigns Sales Pipel…" at bounding box center [506, 272] width 1012 height 544
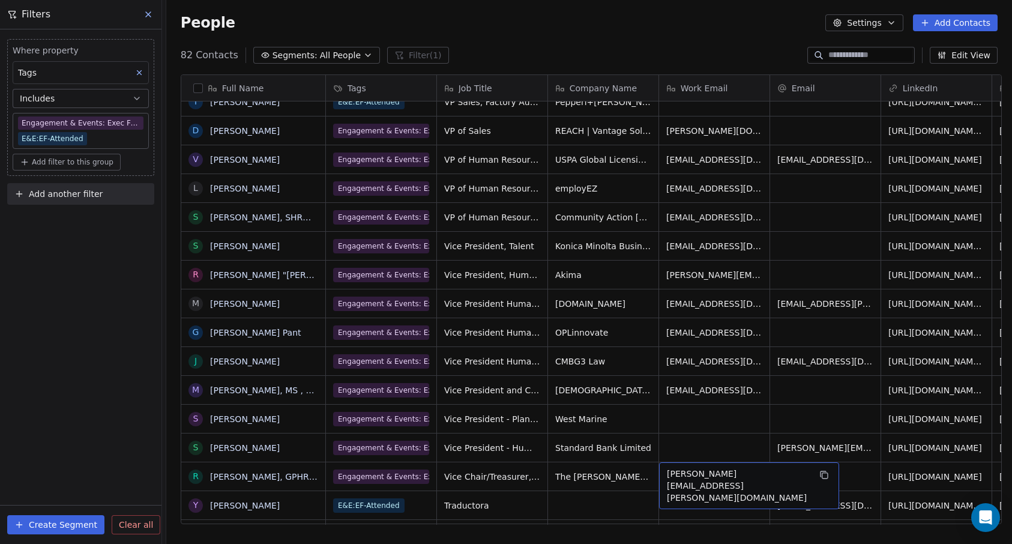
scroll to position [361, 0]
click at [819, 473] on icon "grid" at bounding box center [824, 474] width 10 height 10
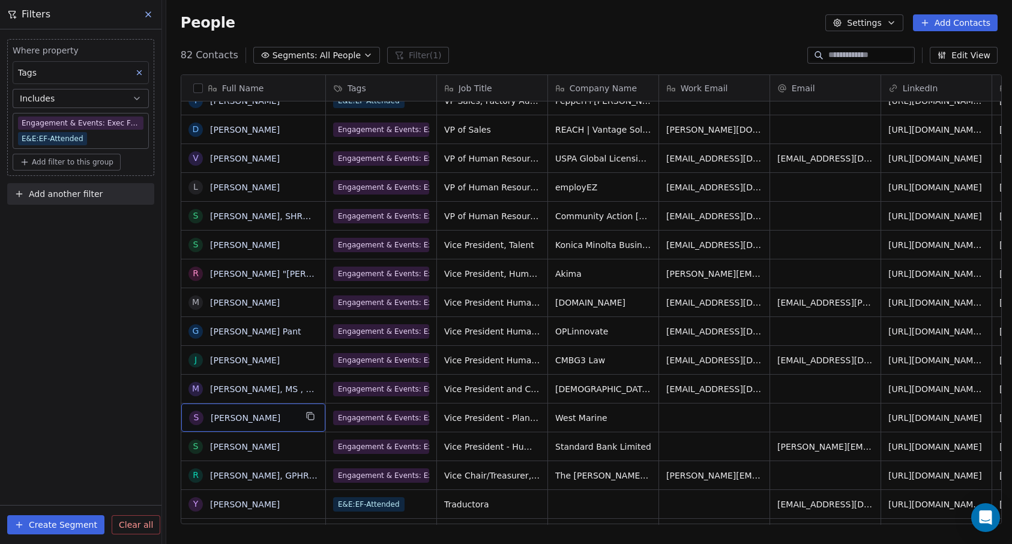
drag, startPoint x: 122, startPoint y: 400, endPoint x: 153, endPoint y: 409, distance: 31.9
click at [123, 400] on div "Where property Tags Includes Engagement & Events: Exec Forum - Attended E&E:EF-…" at bounding box center [80, 286] width 161 height 514
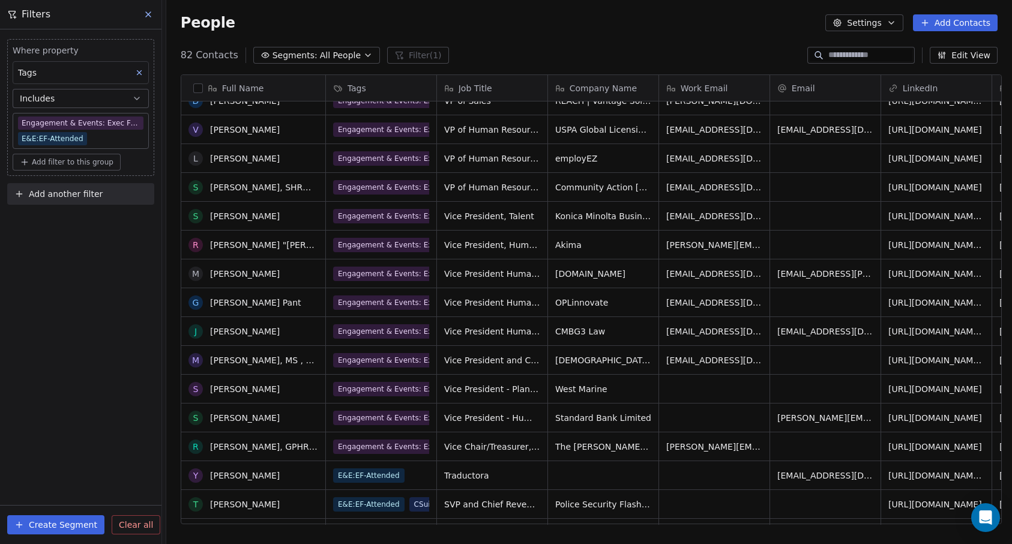
scroll to position [0, 0]
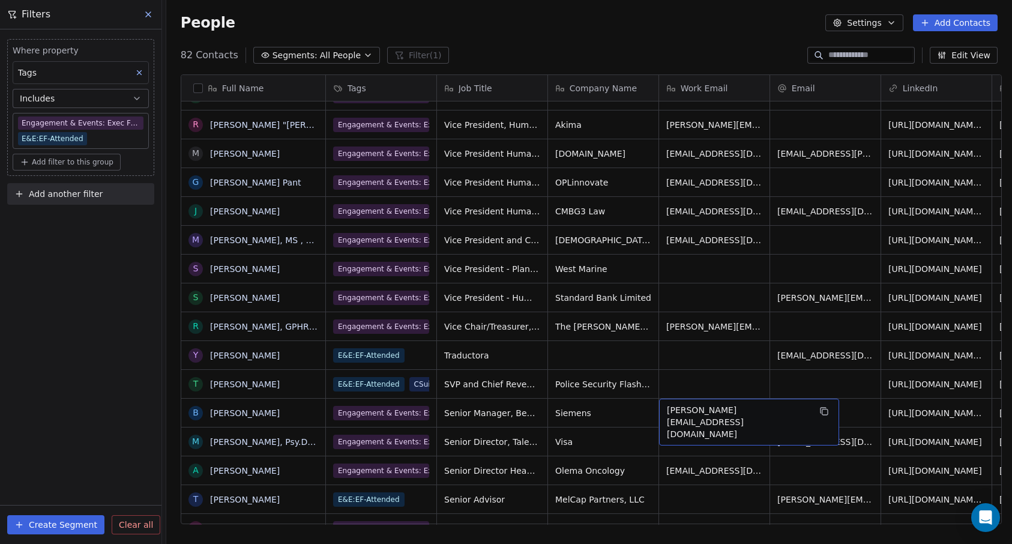
click at [817, 418] on button "grid" at bounding box center [824, 411] width 14 height 14
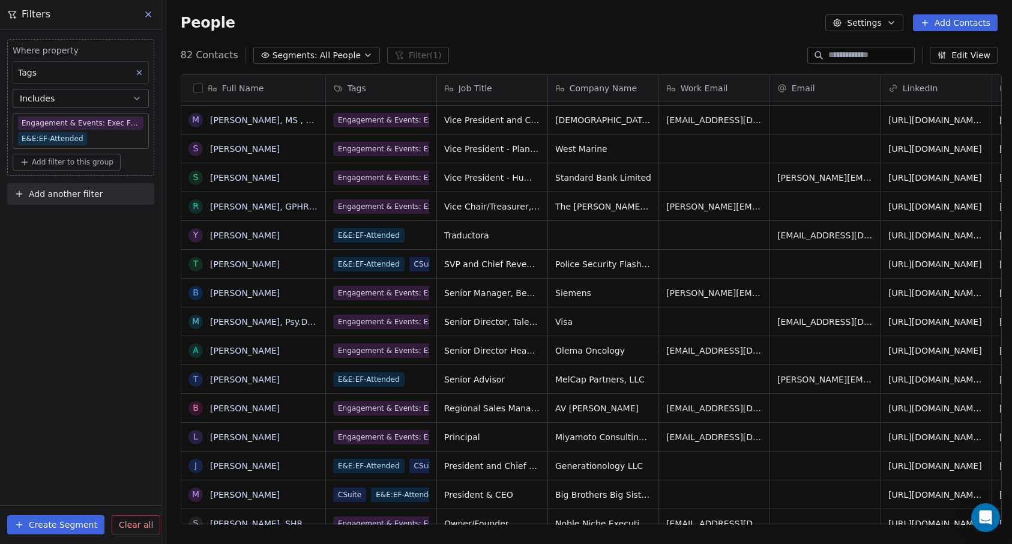
click at [691, 350] on span "[EMAIL_ADDRESS][DOMAIN_NAME]" at bounding box center [714, 350] width 96 height 12
click at [718, 362] on div "[EMAIL_ADDRESS][DOMAIN_NAME]" at bounding box center [714, 350] width 110 height 28
click at [741, 361] on div "[EMAIL_ADDRESS][DOMAIN_NAME]" at bounding box center [714, 350] width 110 height 28
click at [772, 358] on div "grid" at bounding box center [825, 350] width 110 height 28
click at [714, 361] on div "[EMAIL_ADDRESS][DOMAIN_NAME]" at bounding box center [714, 350] width 110 height 28
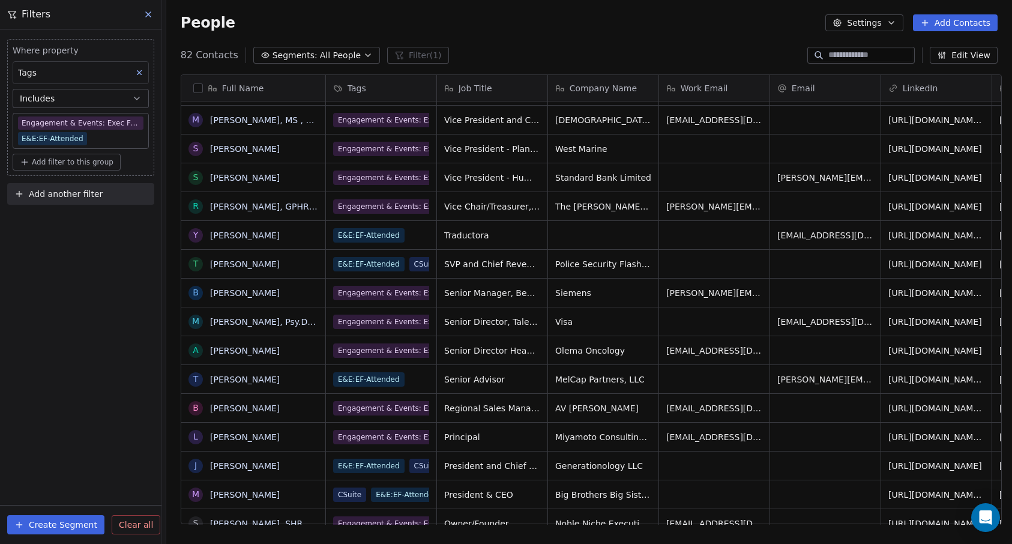
click at [100, 299] on div "Where property Tags Includes Engagement & Events: Exec Forum - Attended E&E:EF-…" at bounding box center [80, 286] width 161 height 514
click at [262, 323] on link "[PERSON_NAME], Psy.D, SHRM-SCP" at bounding box center [283, 322] width 146 height 10
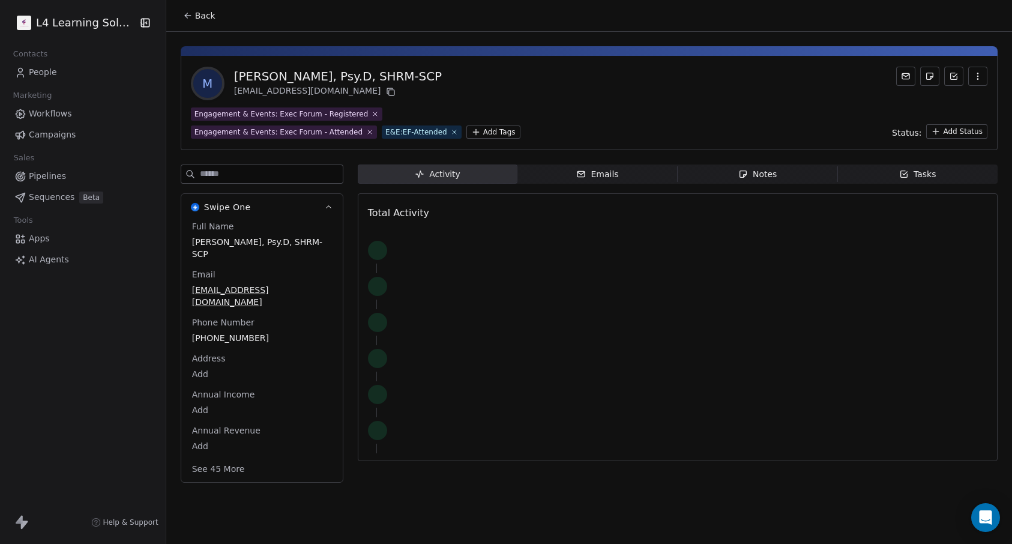
click at [190, 19] on button "Back" at bounding box center [199, 16] width 47 height 22
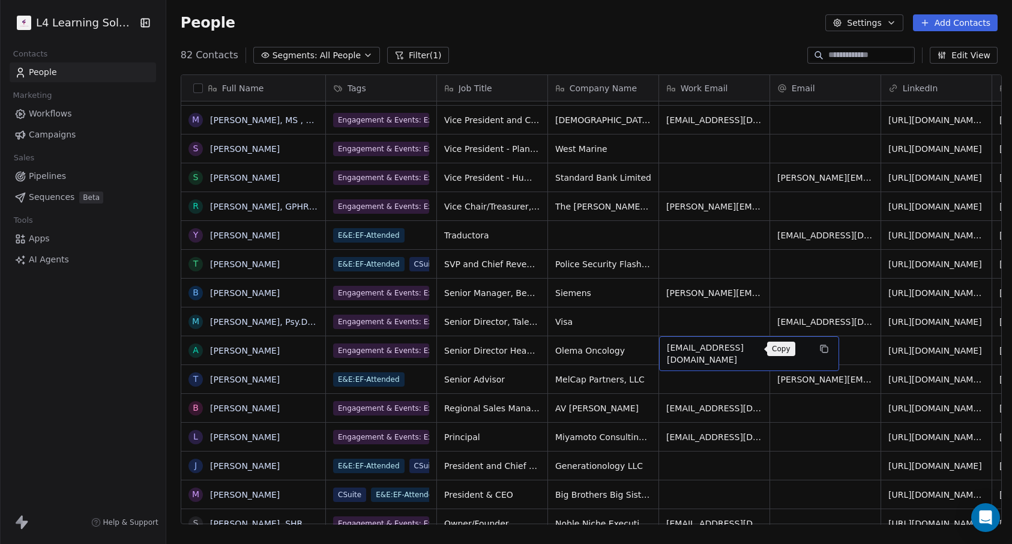
click at [819, 350] on icon "grid" at bounding box center [824, 349] width 10 height 10
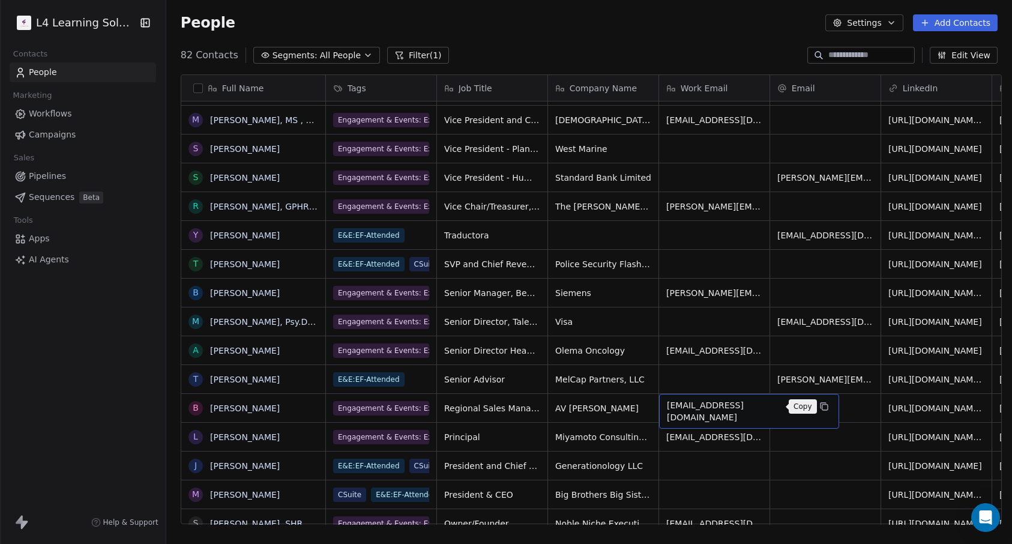
click at [819, 411] on icon "grid" at bounding box center [824, 406] width 10 height 10
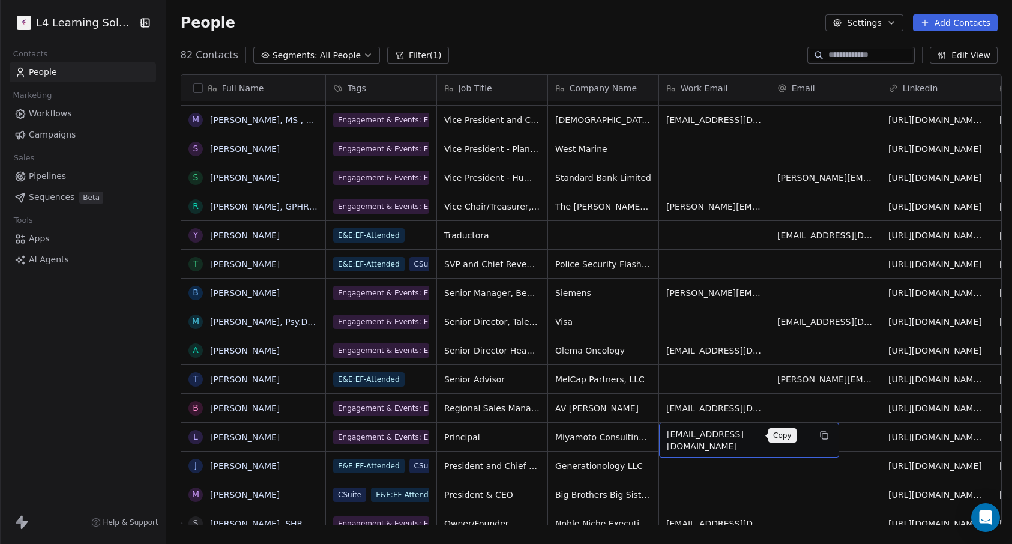
click at [822, 437] on icon "grid" at bounding box center [824, 435] width 5 height 5
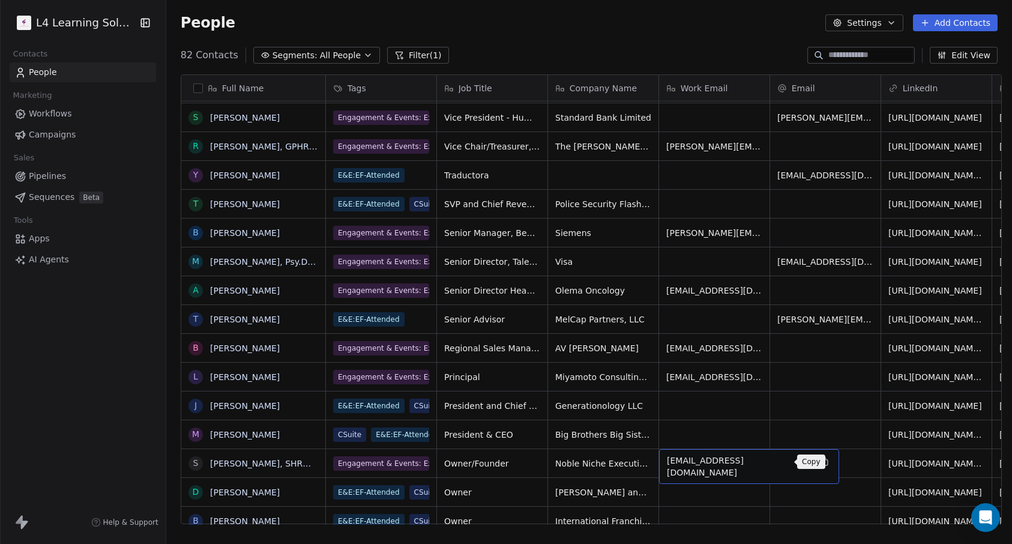
click at [817, 466] on button "grid" at bounding box center [824, 461] width 14 height 14
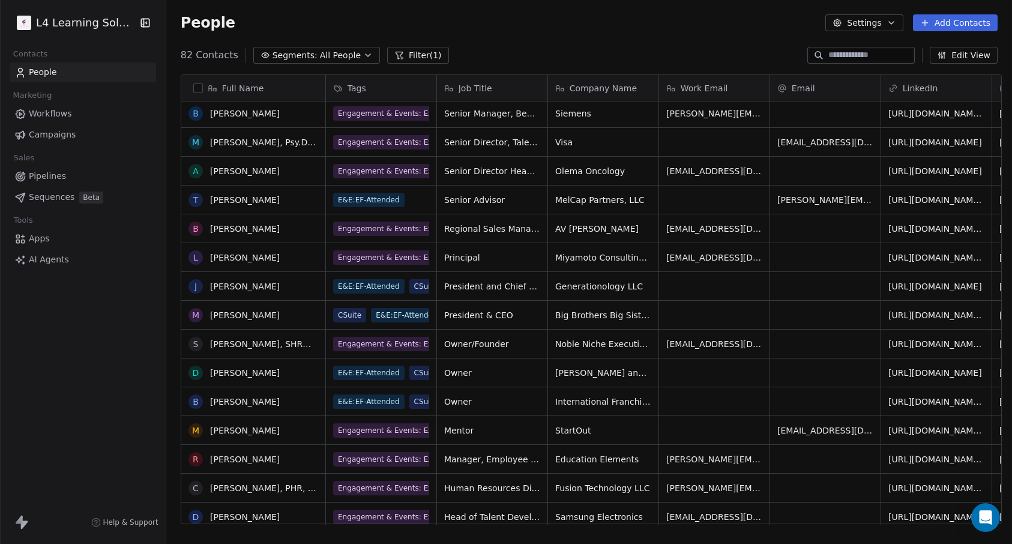
scroll to position [810, 0]
